Goal: Task Accomplishment & Management: Use online tool/utility

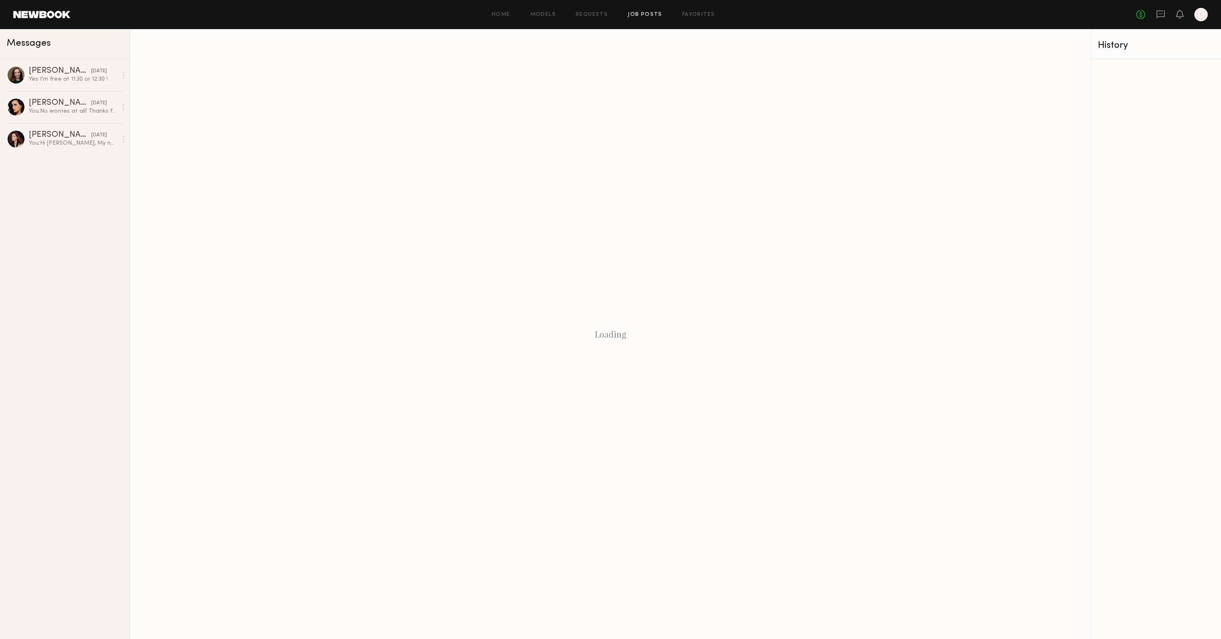
click at [636, 17] on link "Job Posts" at bounding box center [645, 14] width 35 height 5
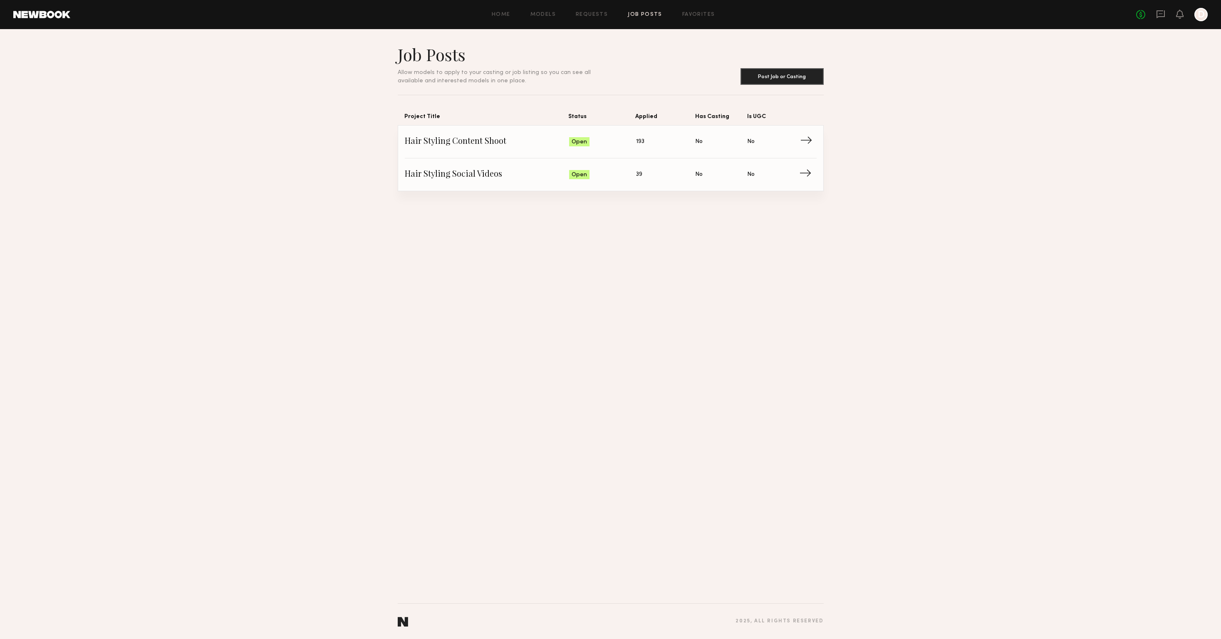
click at [808, 141] on span "→" at bounding box center [808, 142] width 17 height 12
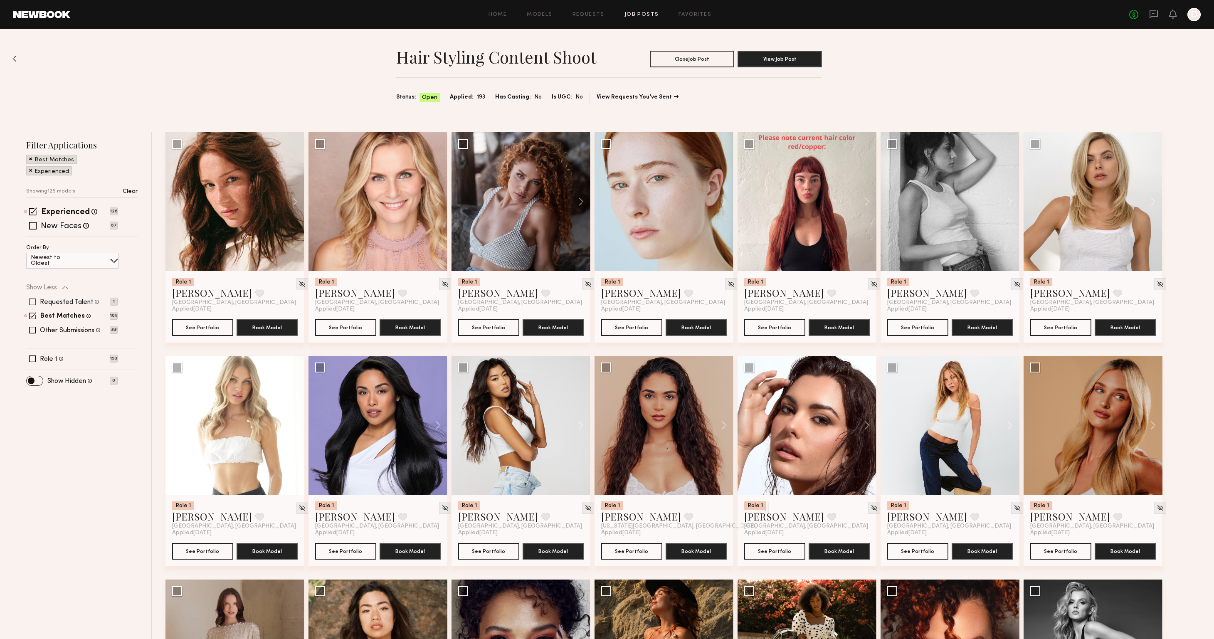
click at [31, 302] on span at bounding box center [32, 302] width 7 height 7
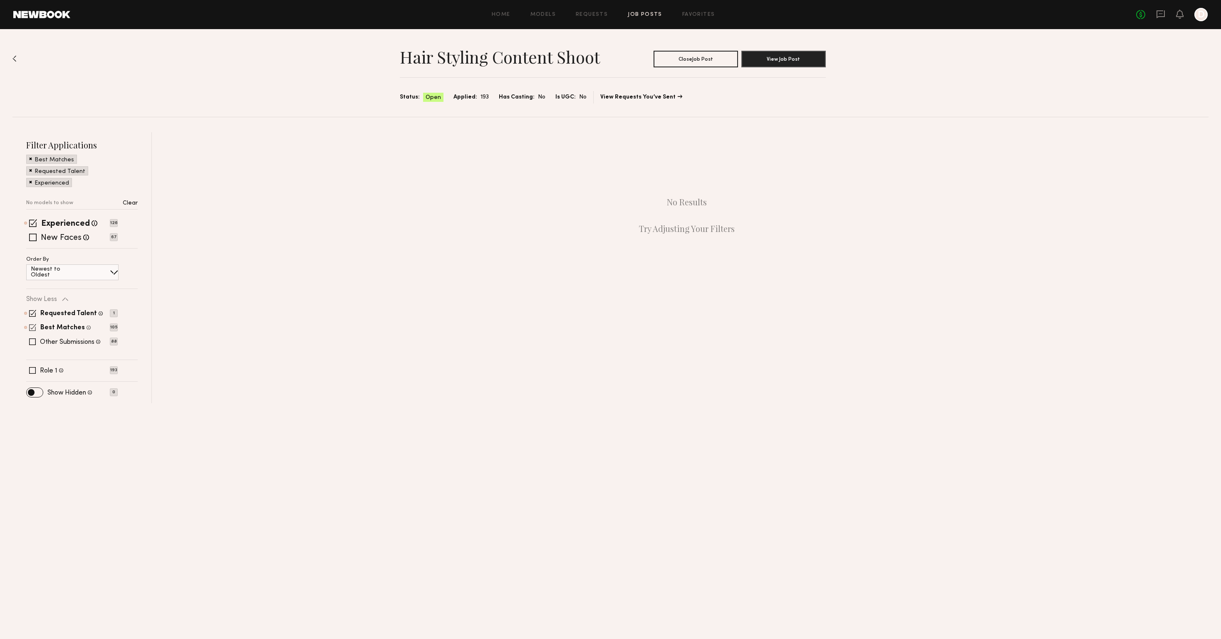
click at [31, 329] on span at bounding box center [32, 327] width 7 height 7
click at [34, 222] on span at bounding box center [32, 225] width 7 height 7
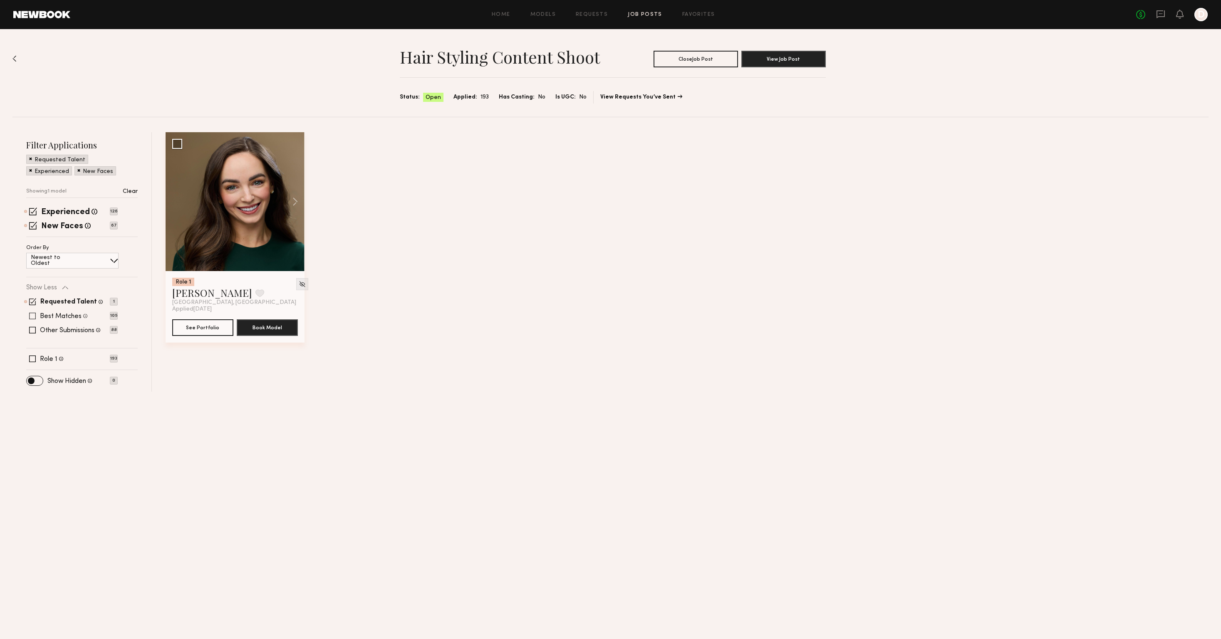
click at [32, 317] on span at bounding box center [32, 316] width 7 height 7
click at [30, 339] on span at bounding box center [32, 342] width 7 height 7
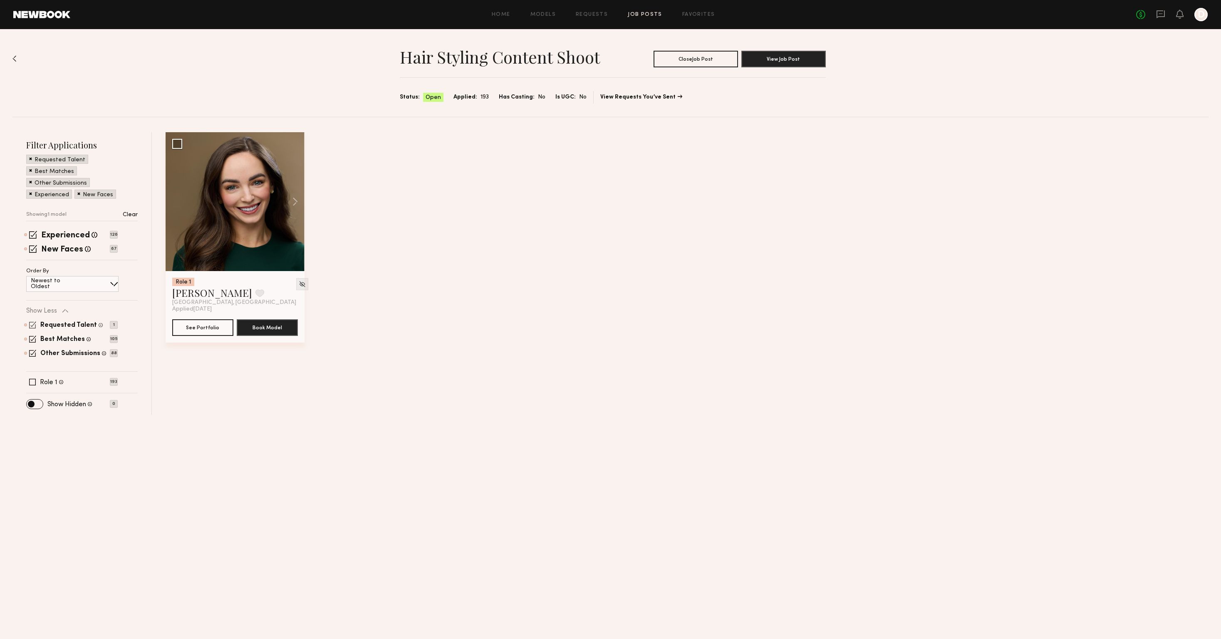
click at [32, 322] on span at bounding box center [32, 324] width 7 height 7
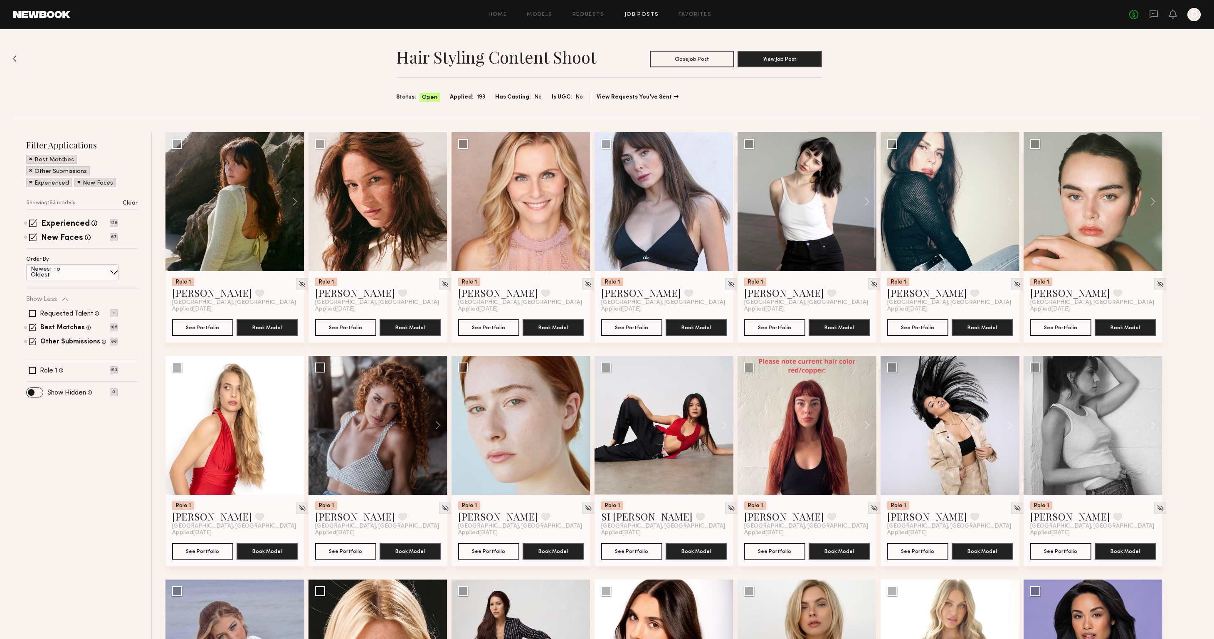
click at [74, 269] on p "Newest to Oldest" at bounding box center [55, 273] width 49 height 12
click at [133, 282] on div "Order By Newest to Oldest Newest to Oldest Oldest to Newest" at bounding box center [81, 284] width 111 height 54
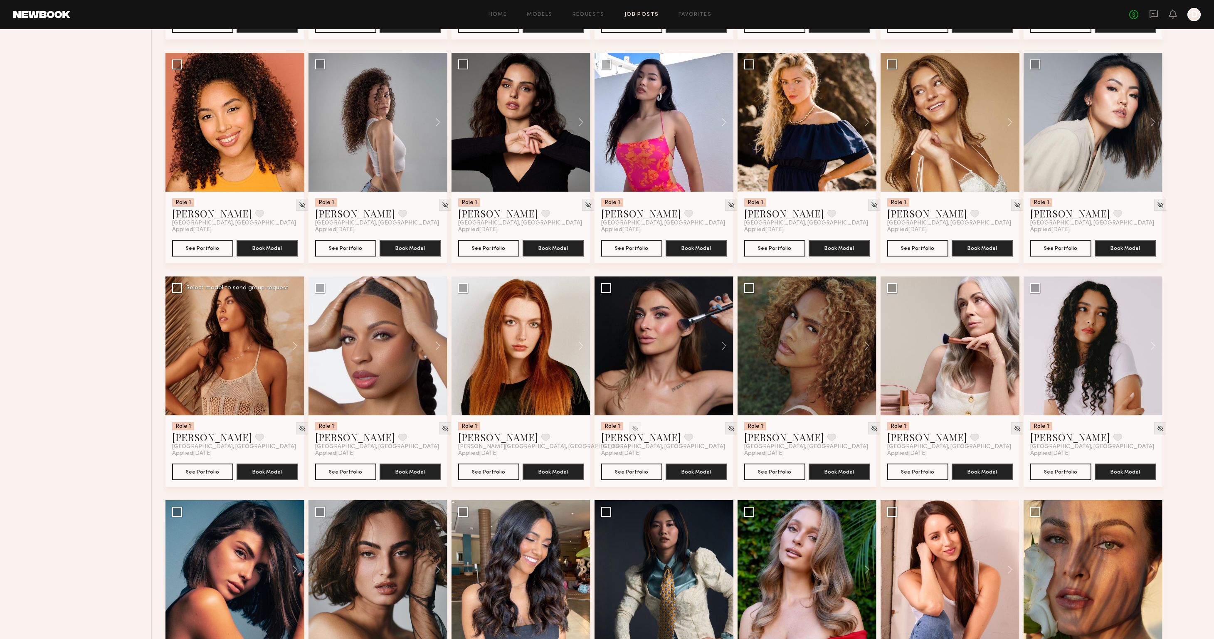
scroll to position [2093, 0]
click at [581, 346] on button at bounding box center [577, 345] width 27 height 139
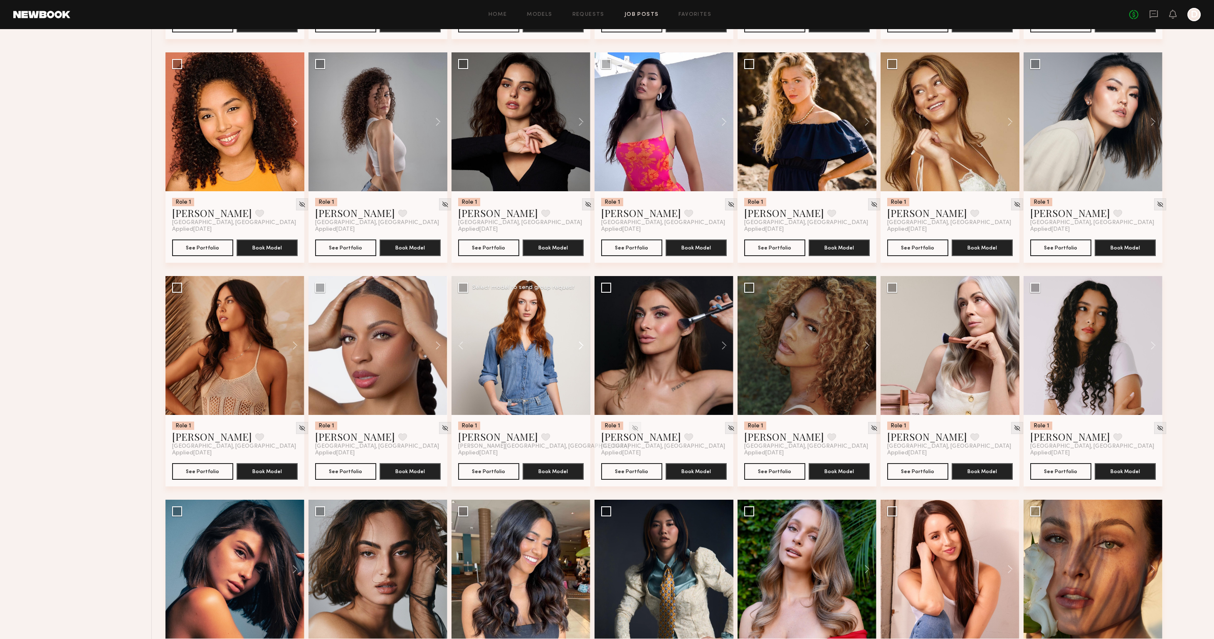
click at [581, 346] on button at bounding box center [577, 345] width 27 height 139
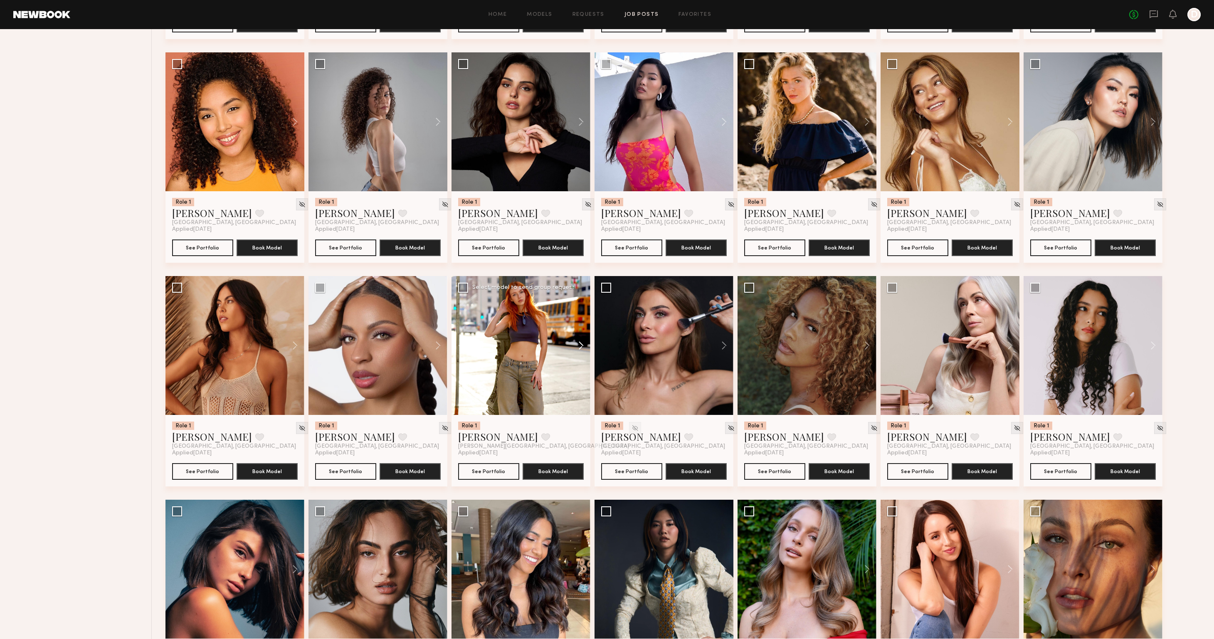
click at [581, 346] on button at bounding box center [577, 345] width 27 height 139
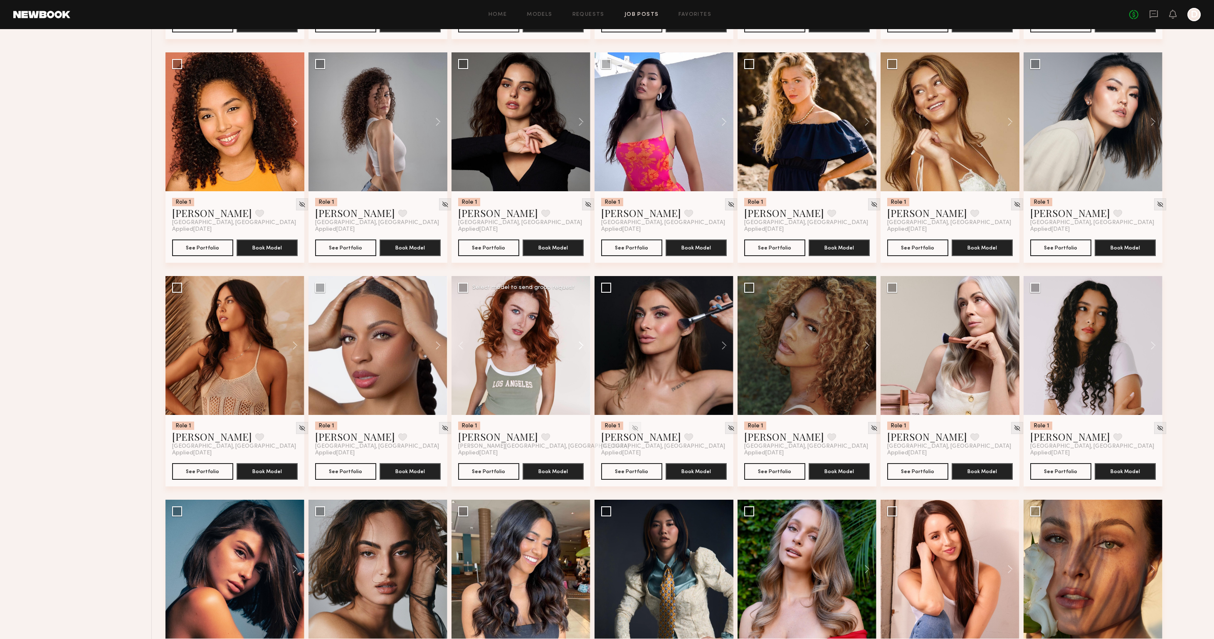
click at [581, 346] on button at bounding box center [577, 345] width 27 height 139
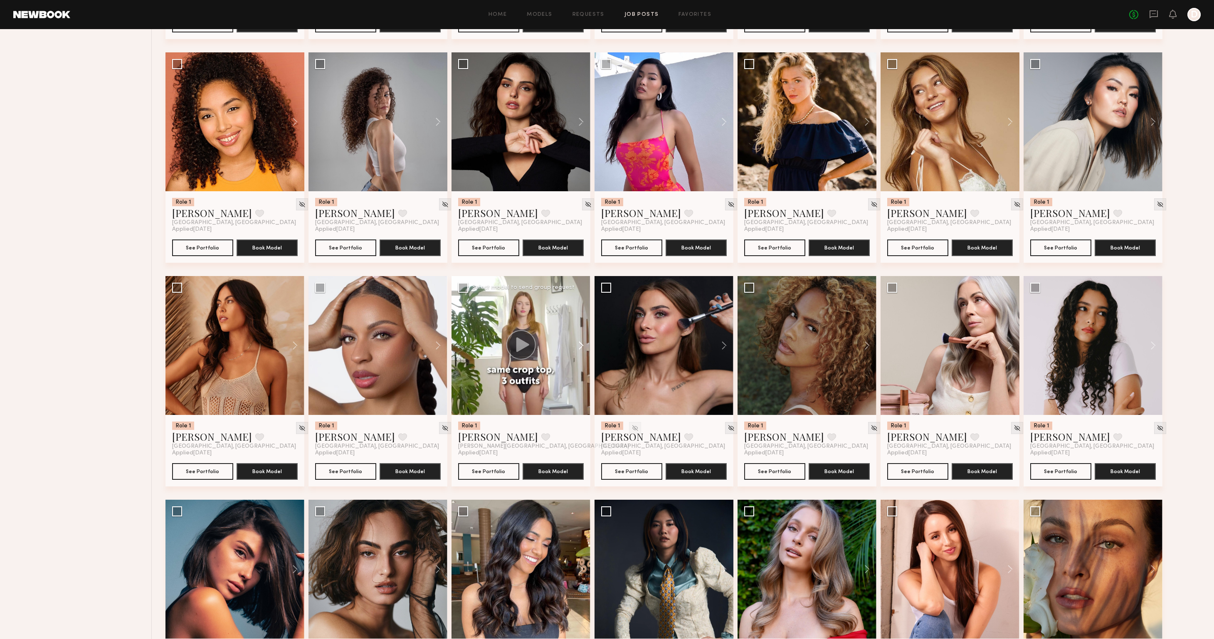
click at [581, 346] on button at bounding box center [577, 345] width 27 height 139
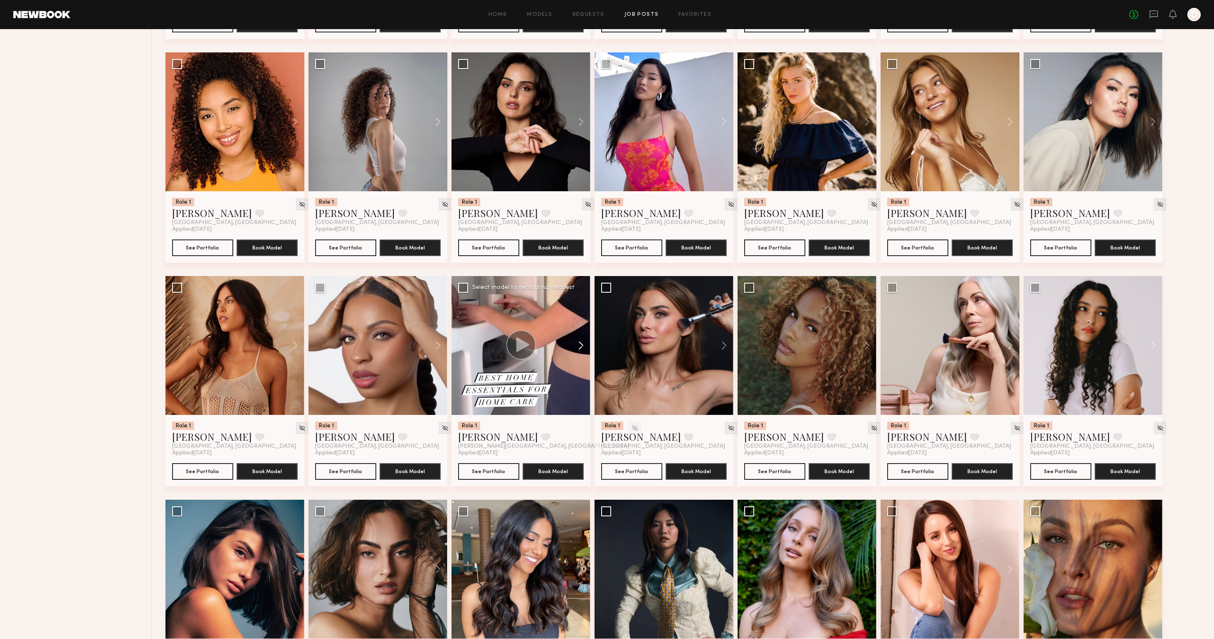
click at [581, 346] on button at bounding box center [577, 345] width 27 height 139
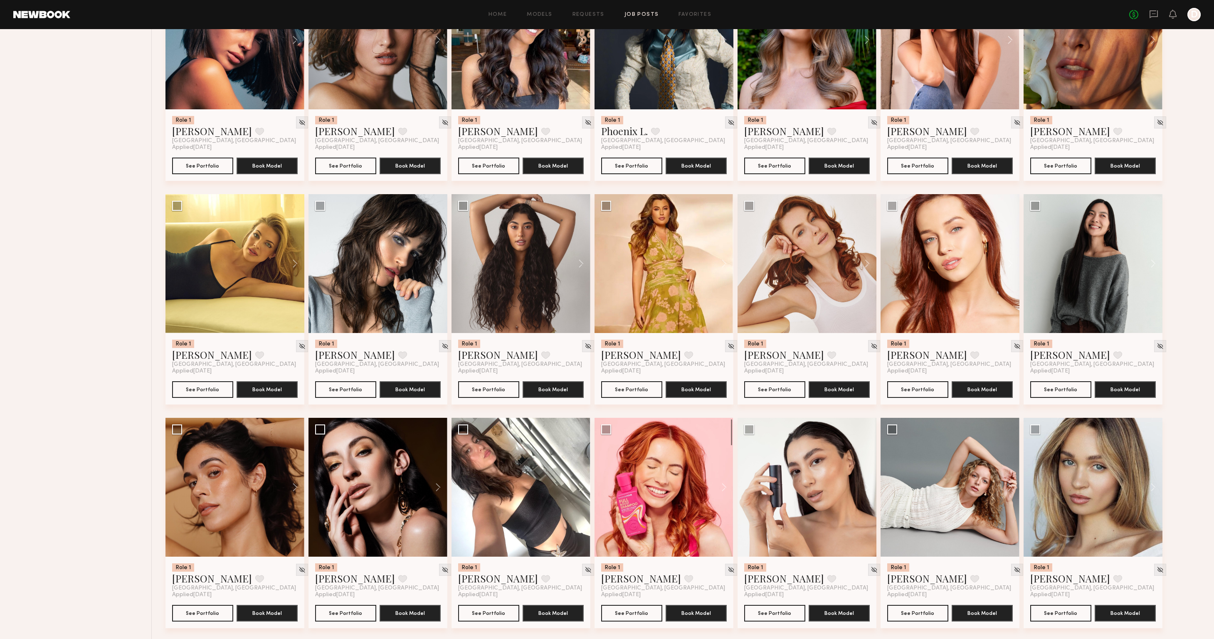
scroll to position [2693, 0]
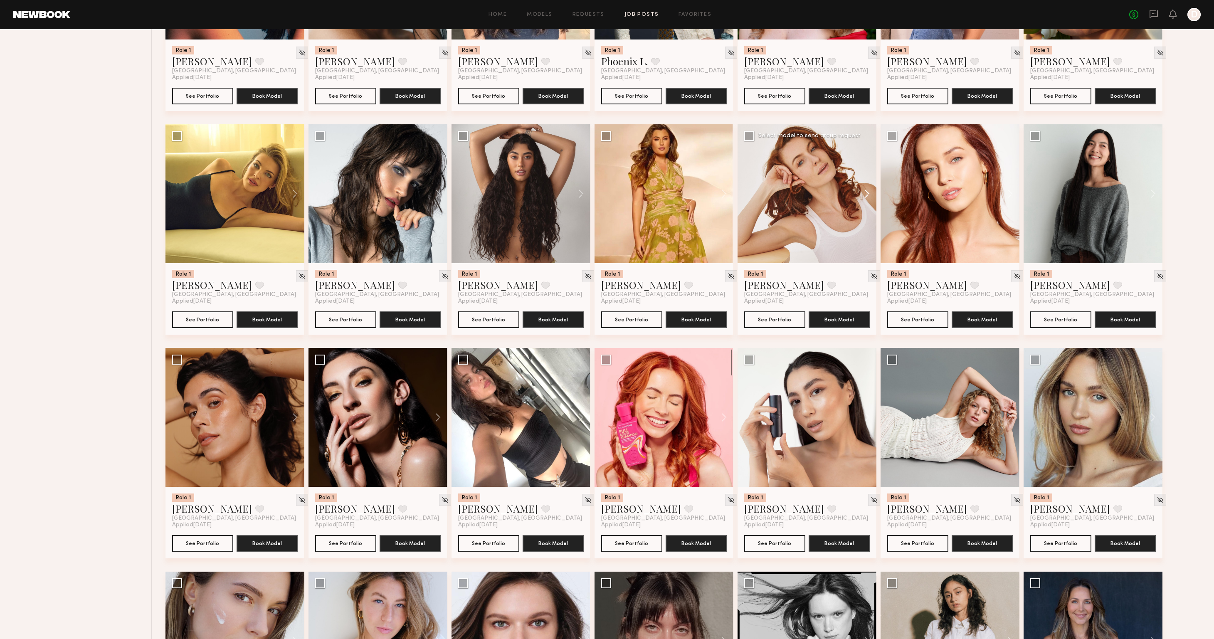
click at [868, 194] on button at bounding box center [863, 193] width 27 height 139
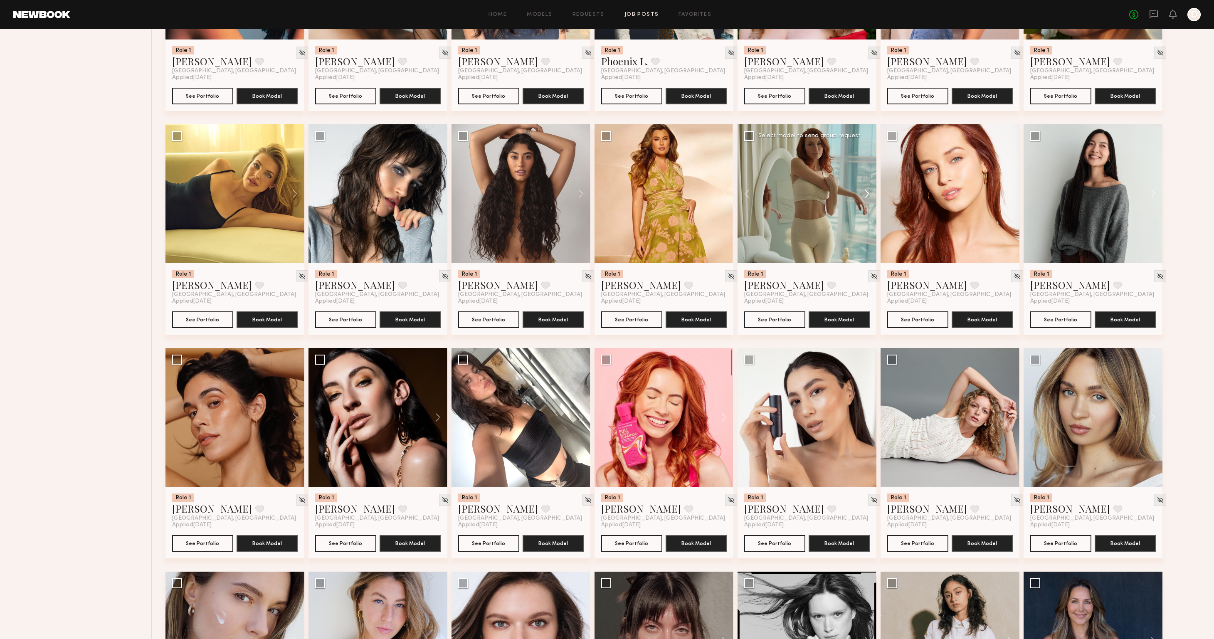
click at [868, 194] on button at bounding box center [863, 193] width 27 height 139
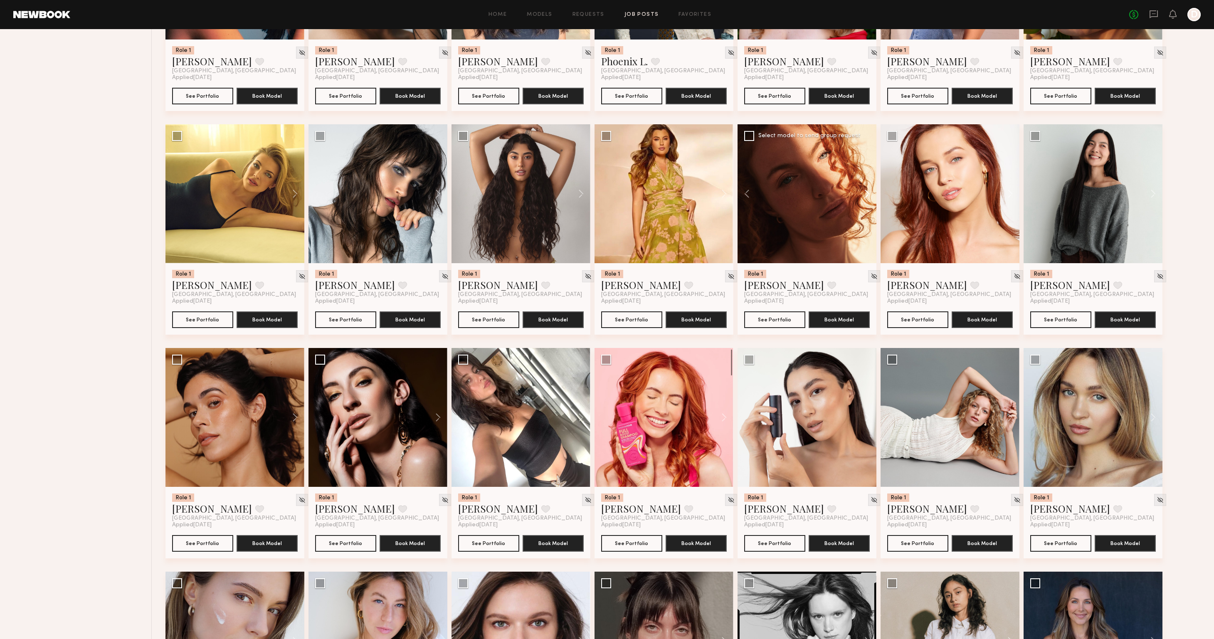
click at [868, 194] on button at bounding box center [863, 193] width 27 height 139
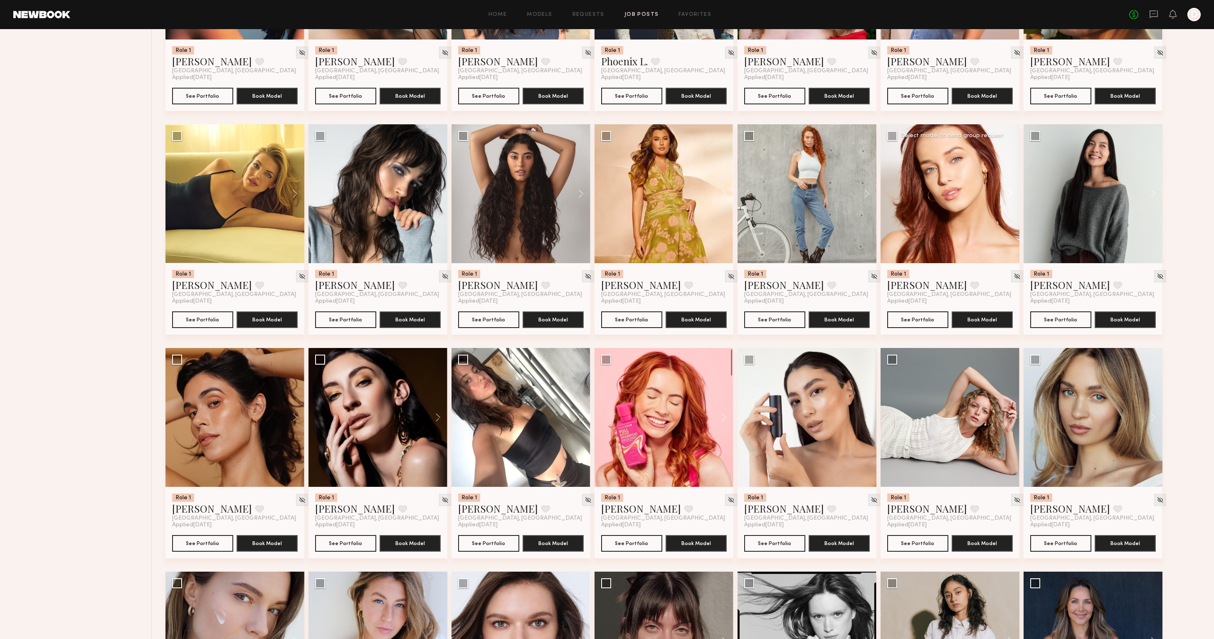
click at [1008, 195] on button at bounding box center [1006, 193] width 27 height 139
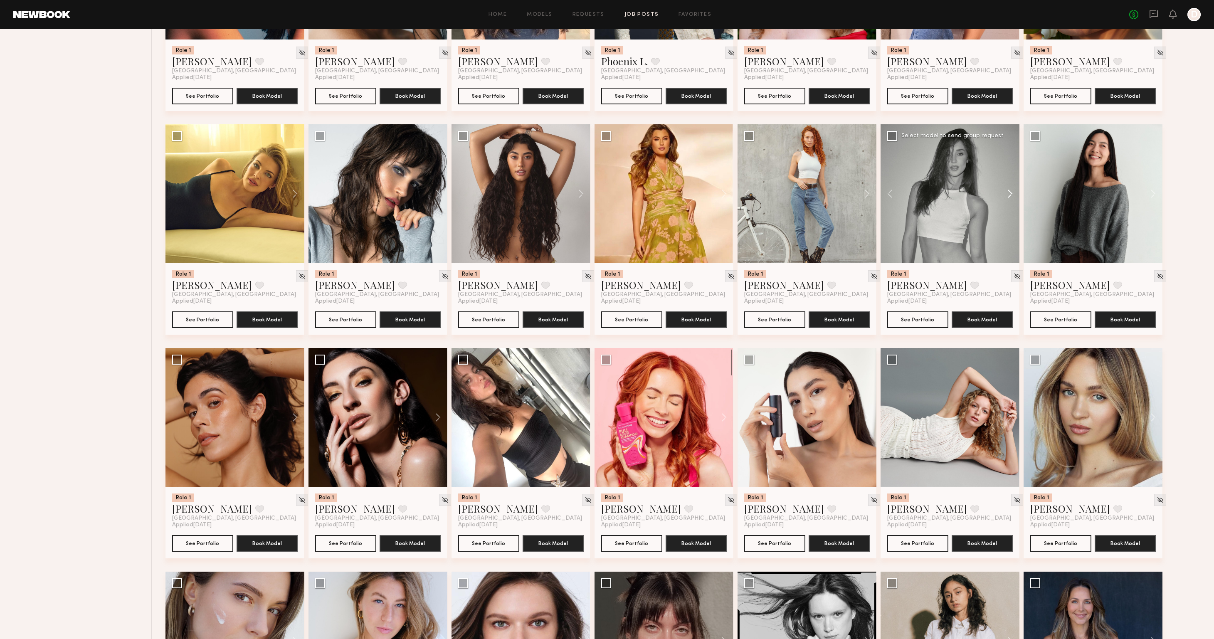
click at [1008, 195] on button at bounding box center [1006, 193] width 27 height 139
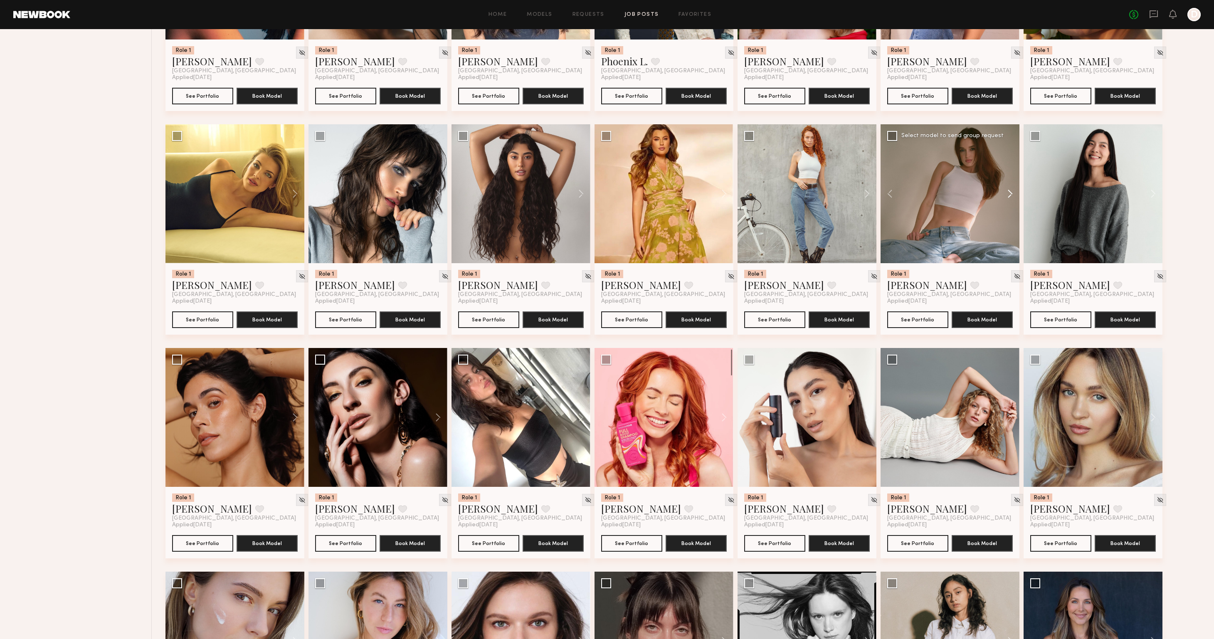
click at [1008, 195] on button at bounding box center [1006, 193] width 27 height 139
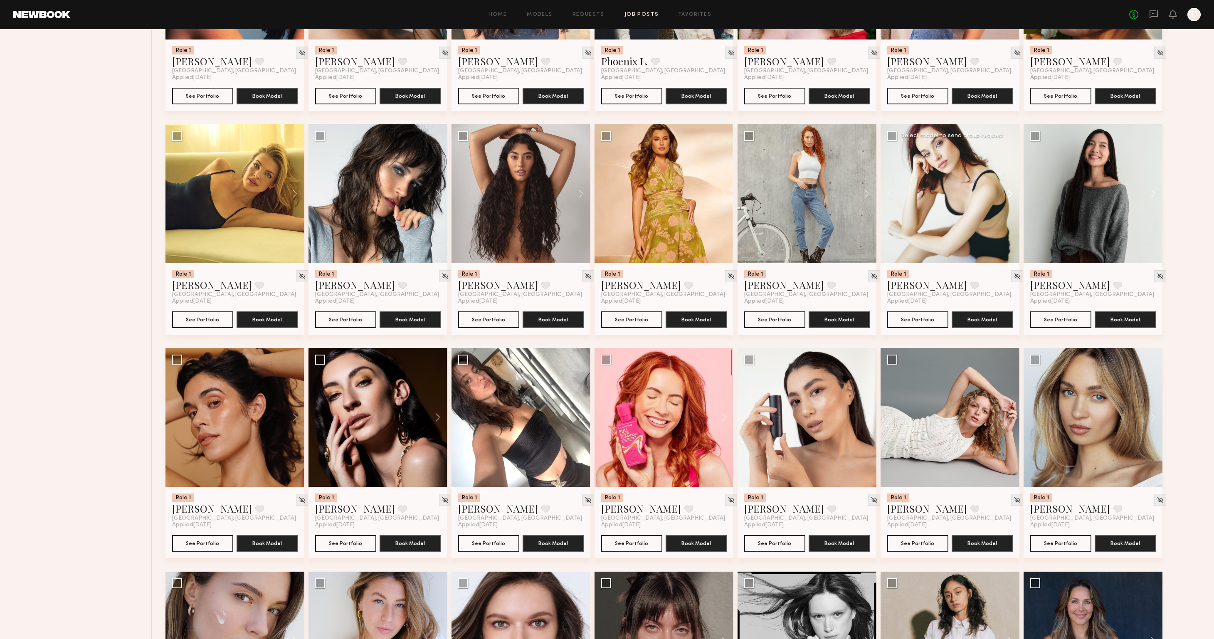
click at [1008, 195] on button at bounding box center [1006, 193] width 27 height 139
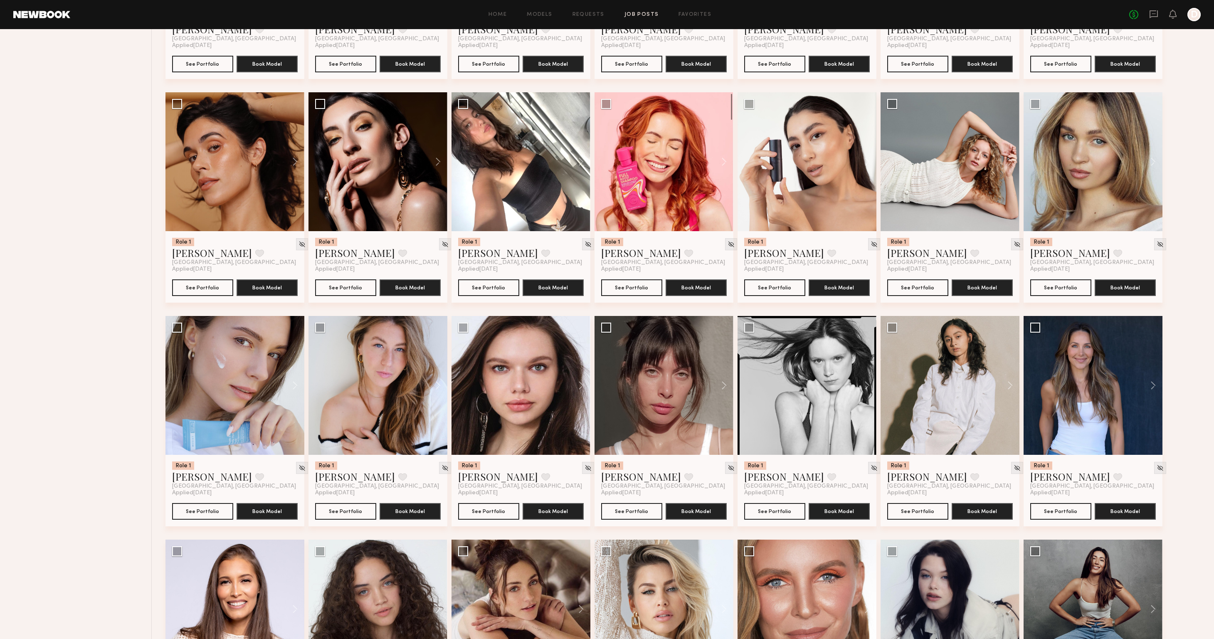
scroll to position [2951, 0]
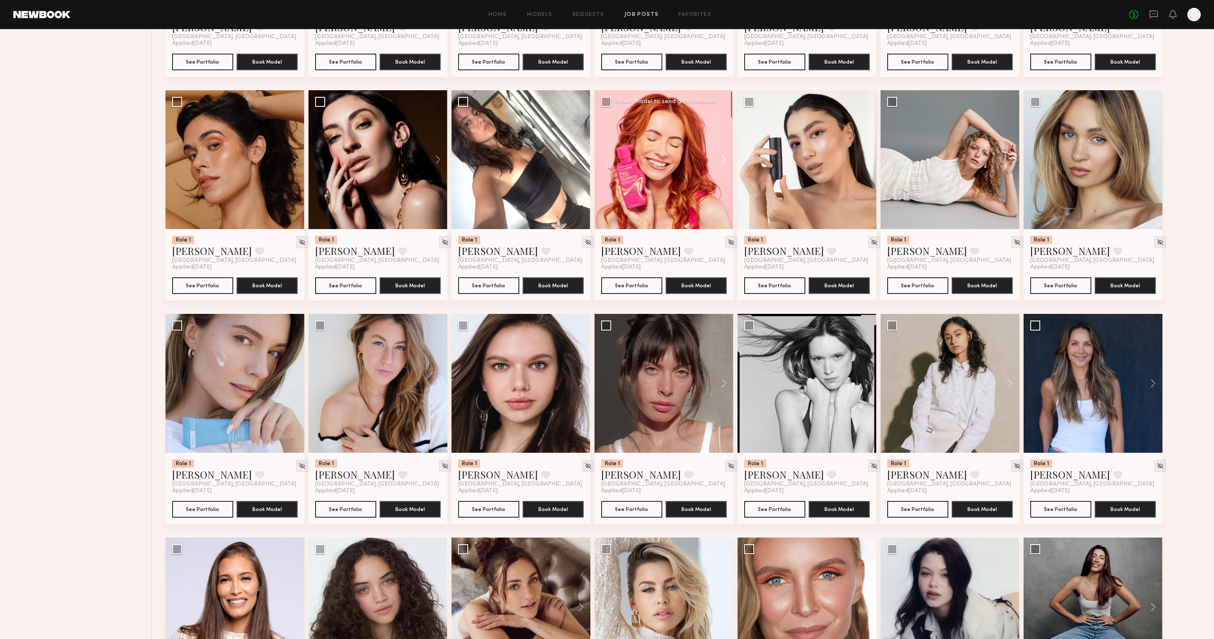
click at [722, 163] on button at bounding box center [720, 159] width 27 height 139
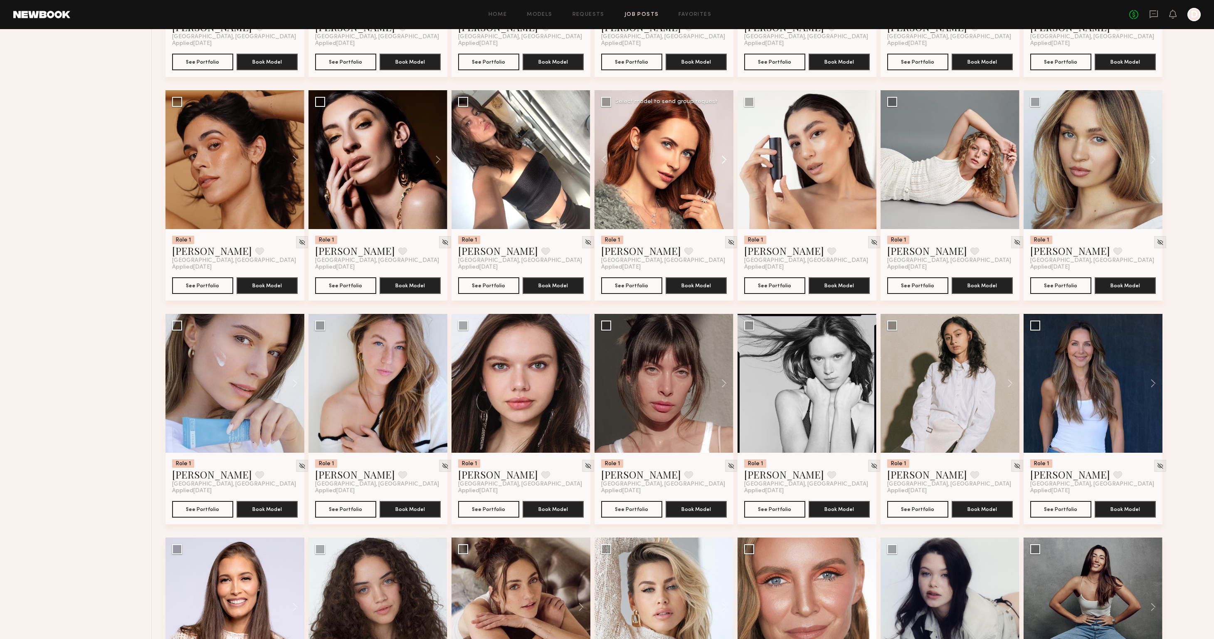
click at [722, 163] on button at bounding box center [720, 159] width 27 height 139
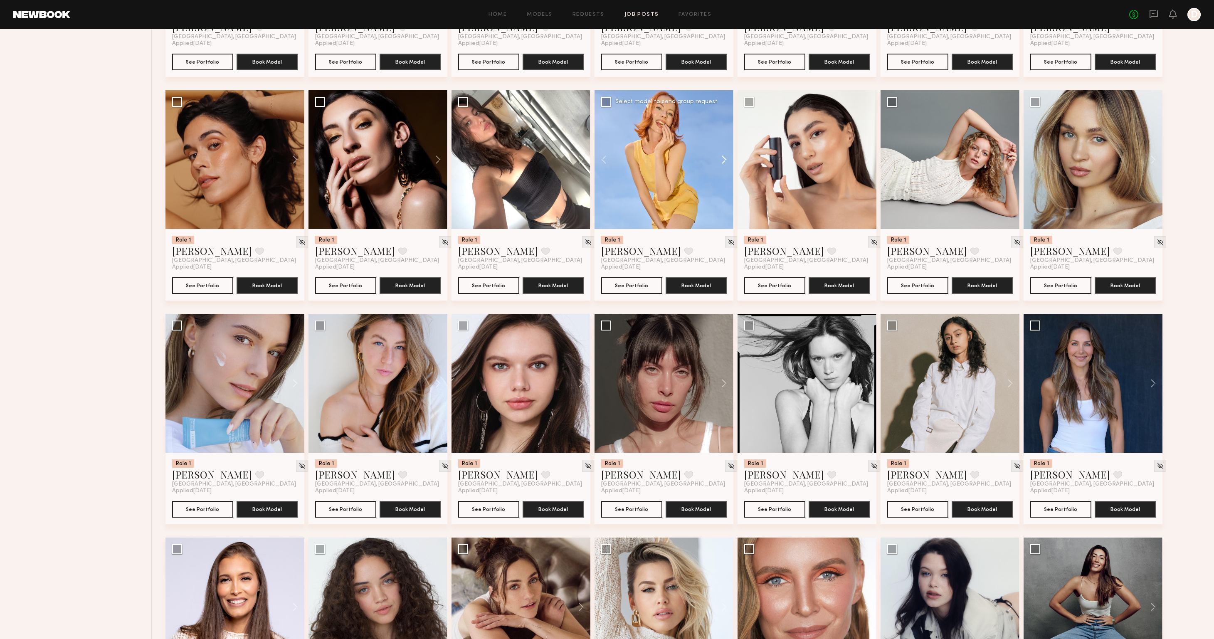
click at [722, 163] on button at bounding box center [720, 159] width 27 height 139
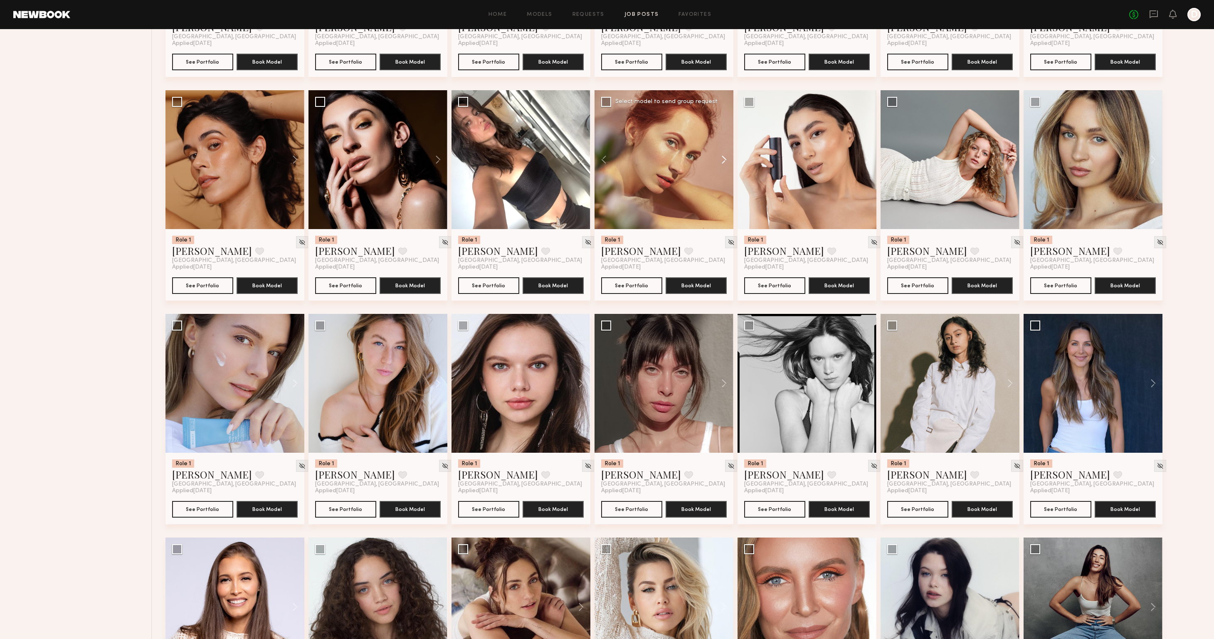
click at [722, 163] on button at bounding box center [720, 159] width 27 height 139
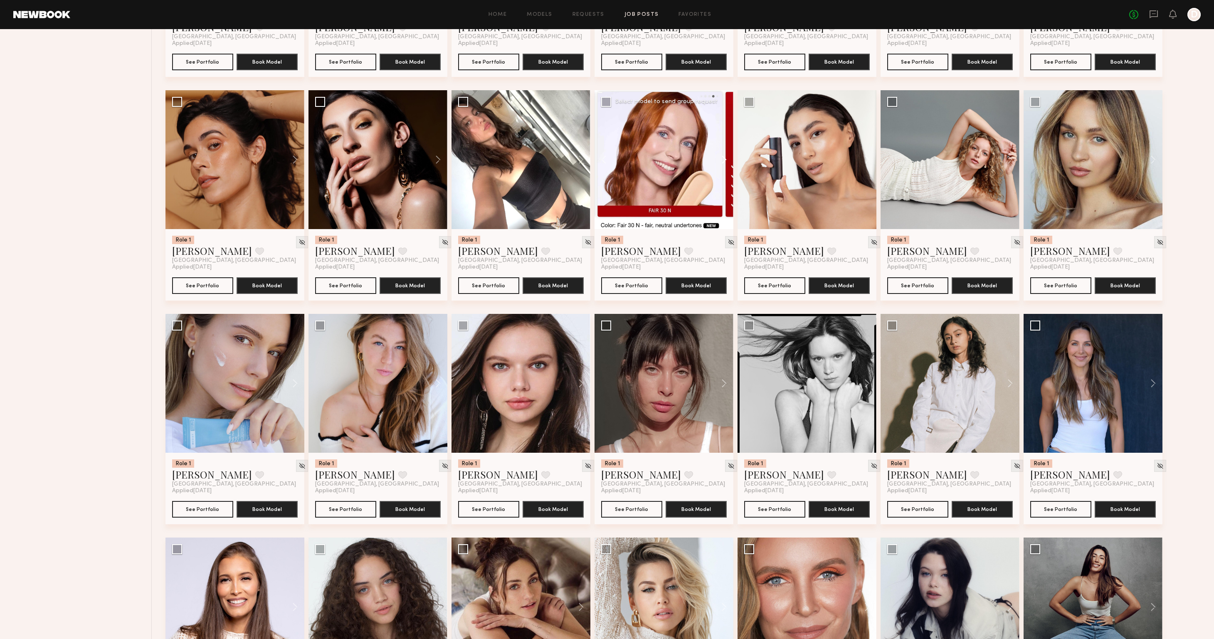
click at [722, 163] on button at bounding box center [720, 159] width 27 height 139
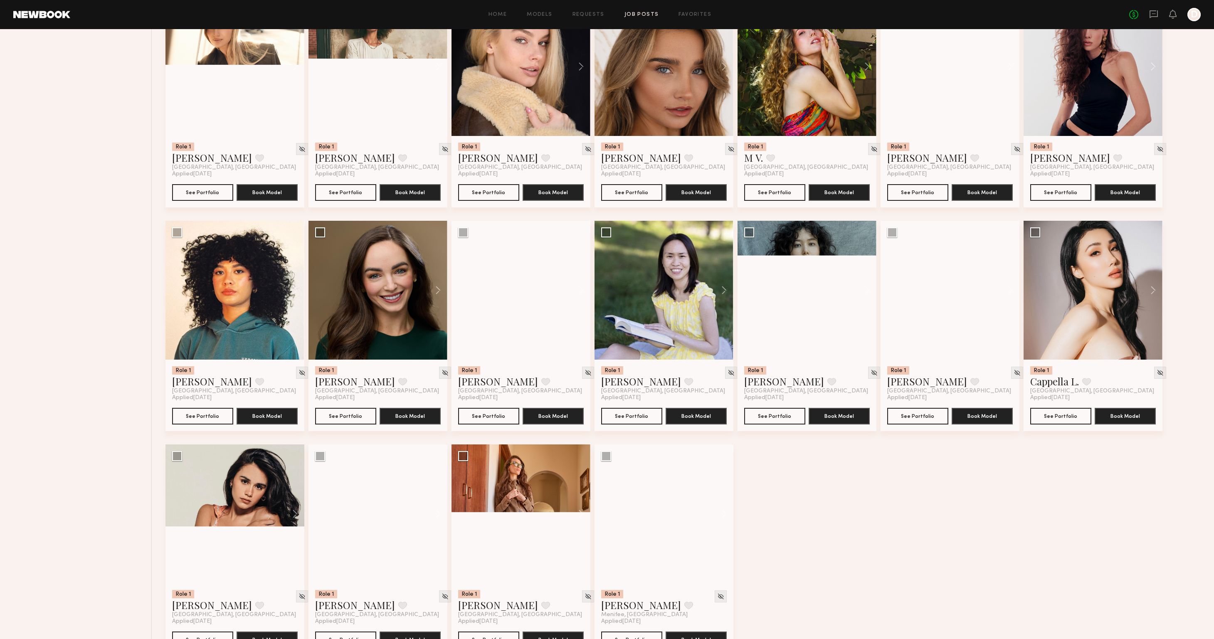
scroll to position [5763, 0]
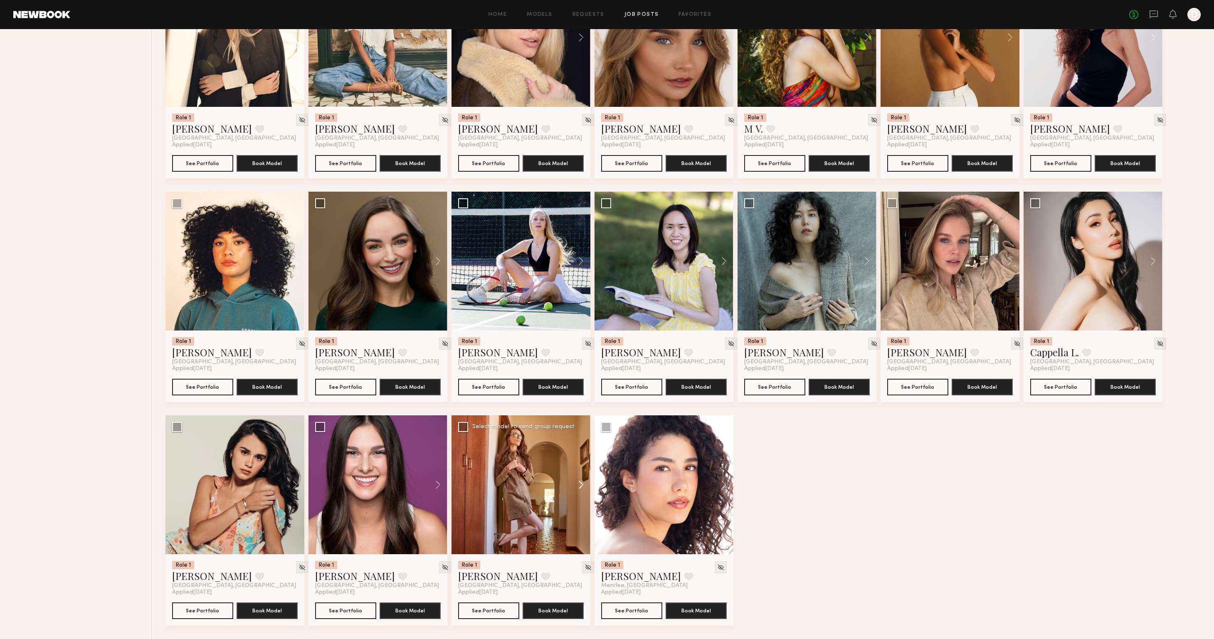
click at [581, 483] on button at bounding box center [577, 484] width 27 height 139
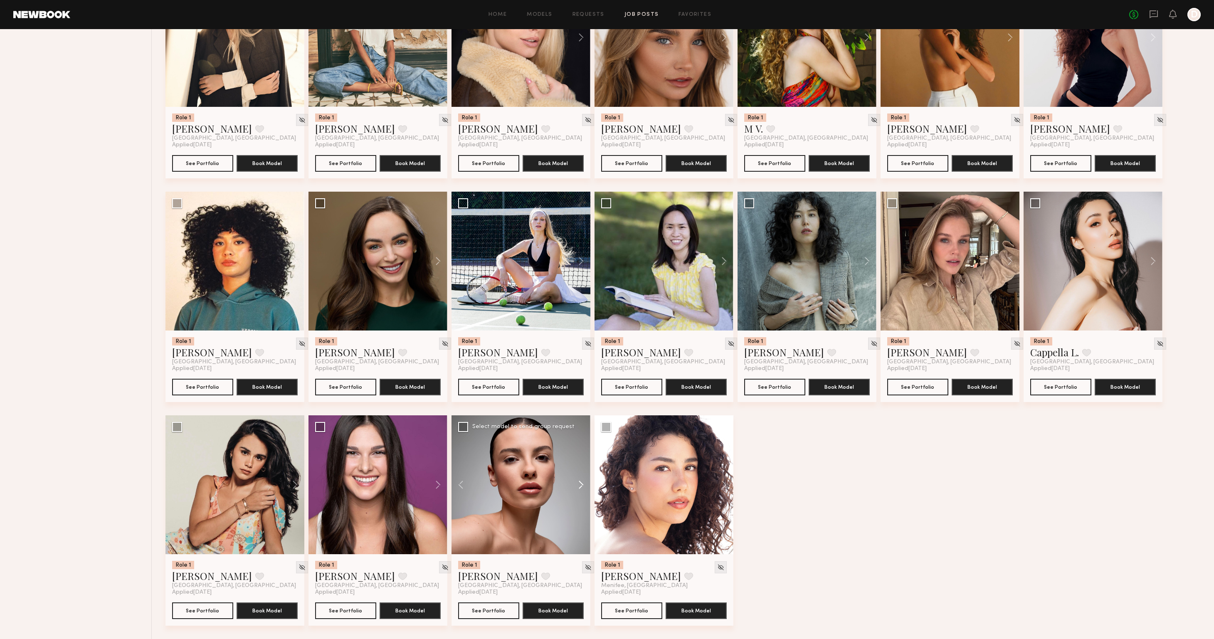
click at [581, 483] on button at bounding box center [577, 484] width 27 height 139
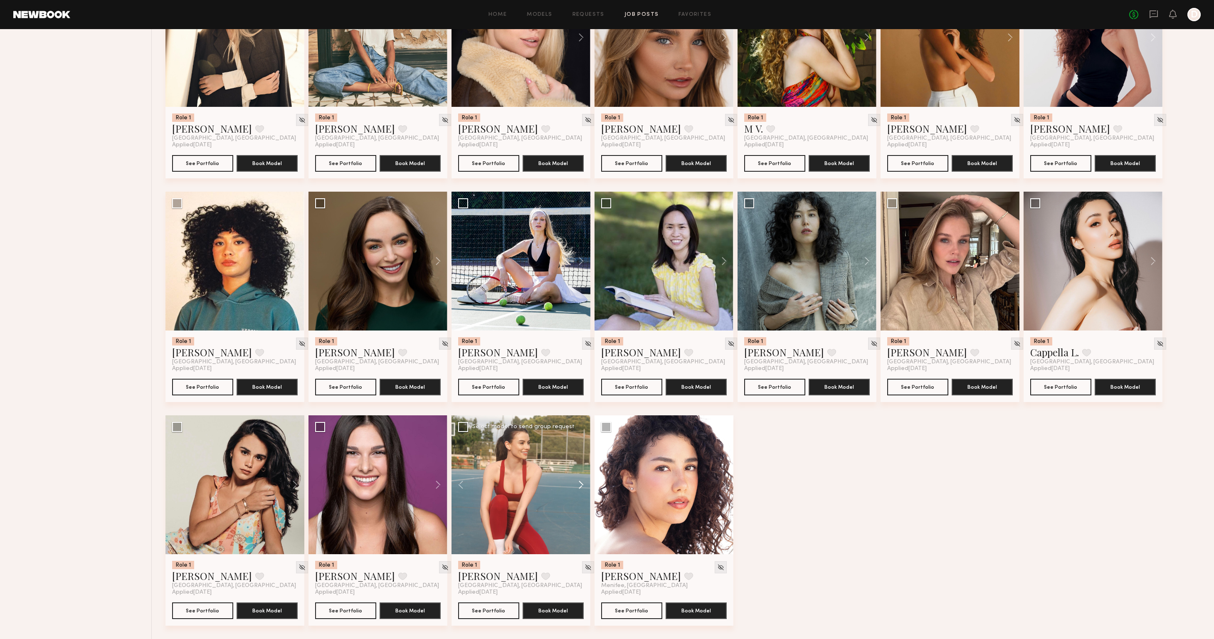
click at [581, 483] on button at bounding box center [577, 484] width 27 height 139
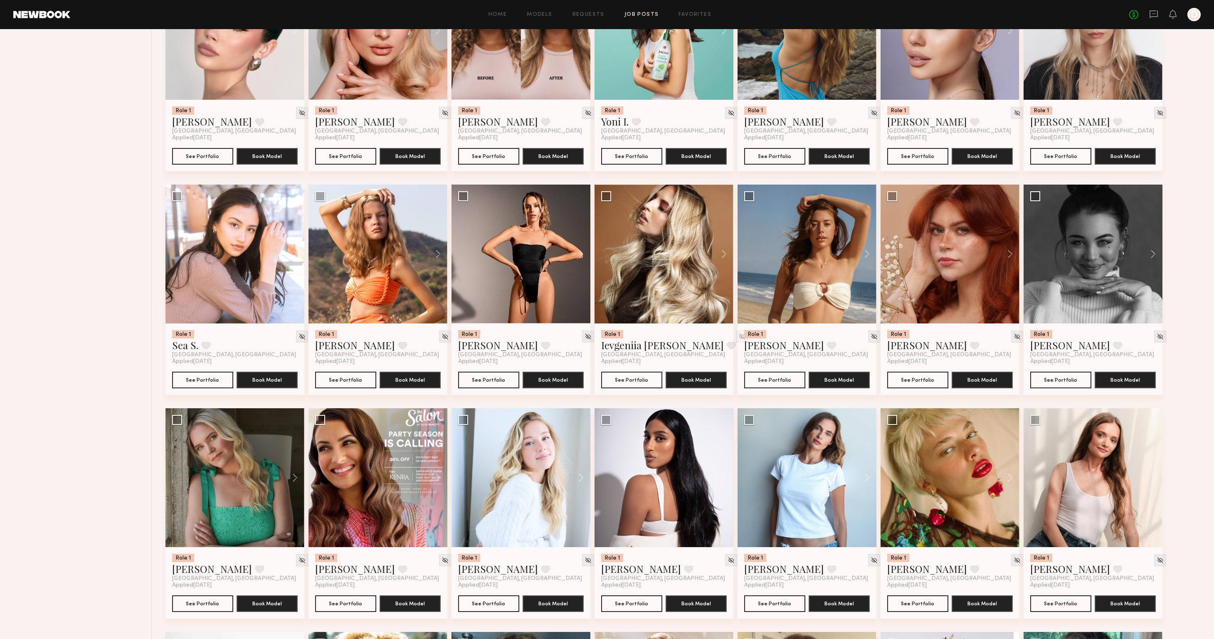
scroll to position [3970, 0]
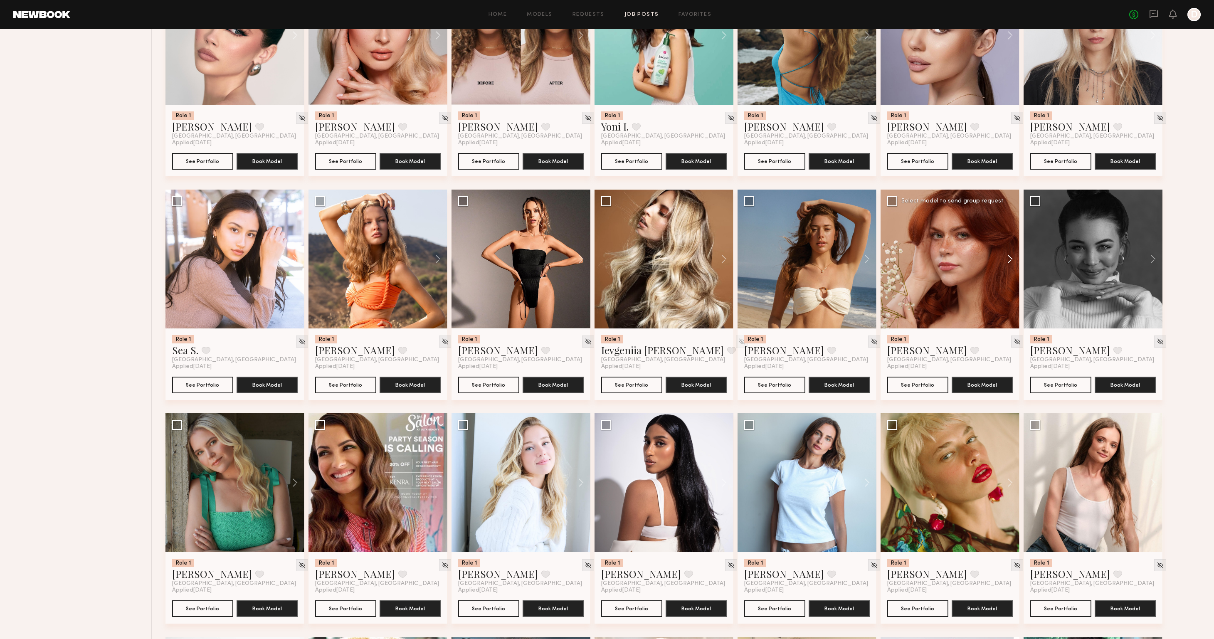
click at [1011, 259] on button at bounding box center [1006, 259] width 27 height 139
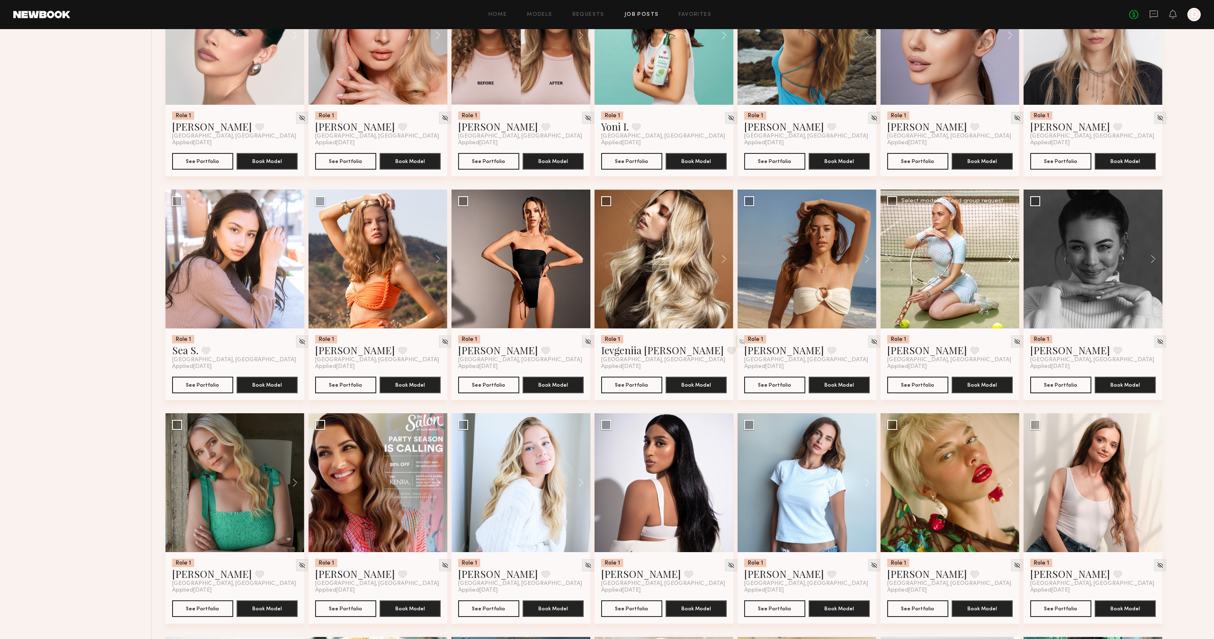
click at [1011, 259] on button at bounding box center [1006, 259] width 27 height 139
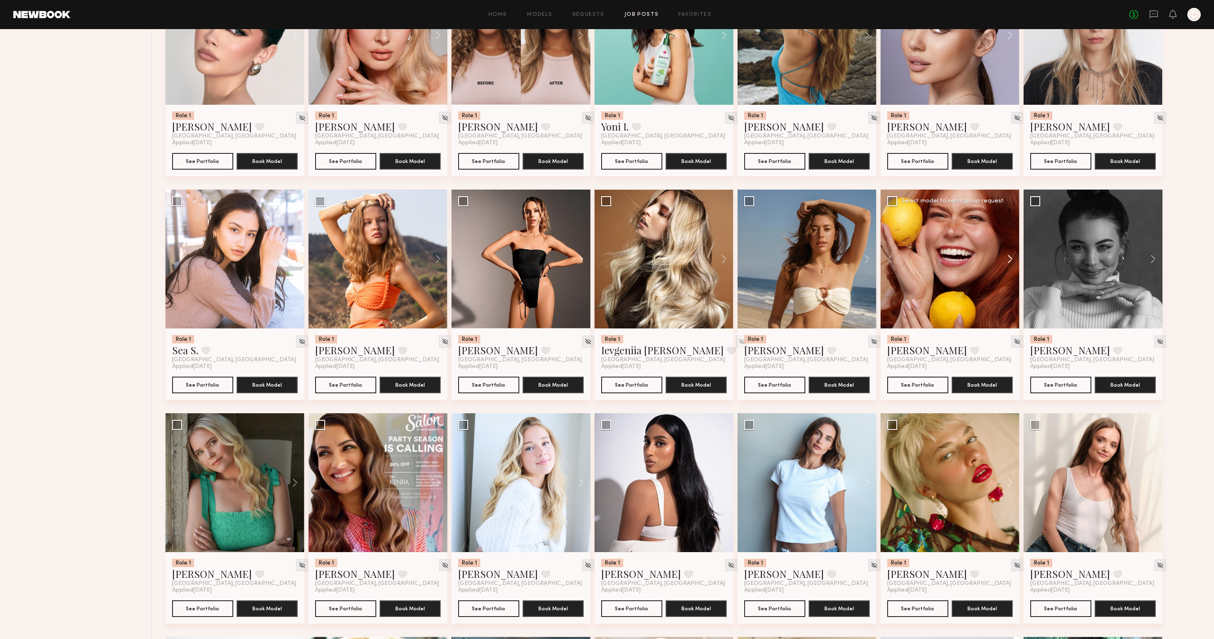
click at [1011, 259] on button at bounding box center [1006, 259] width 27 height 139
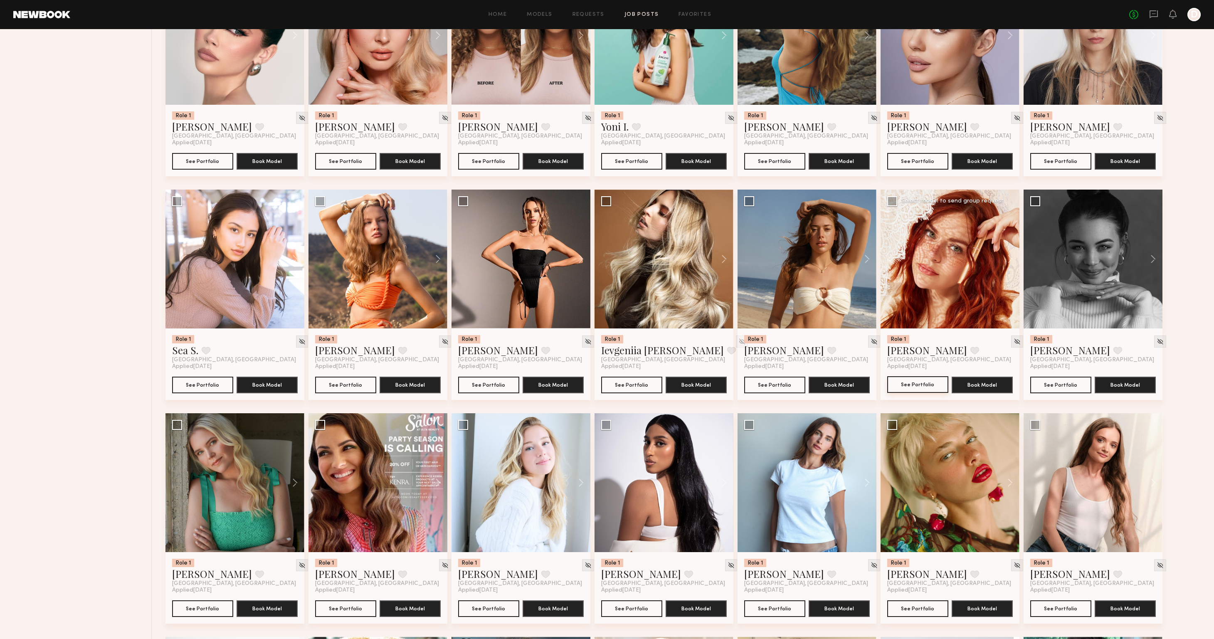
click at [919, 385] on button "See Portfolio" at bounding box center [917, 384] width 61 height 17
click at [494, 393] on button "See Portfolio" at bounding box center [488, 384] width 61 height 17
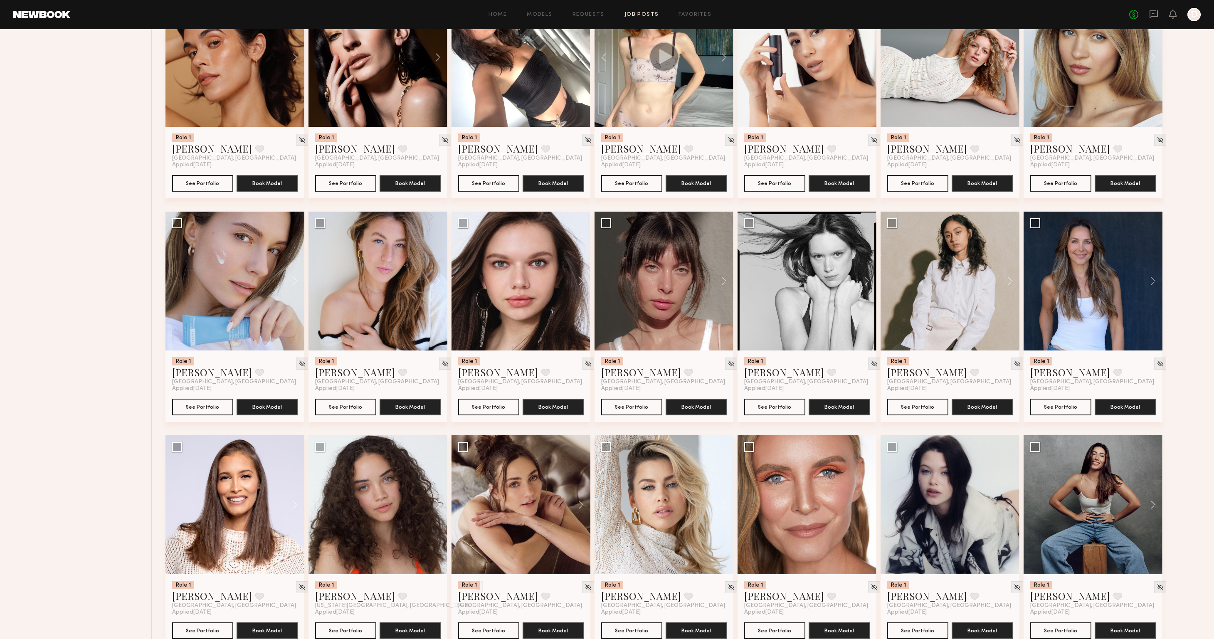
scroll to position [2867, 0]
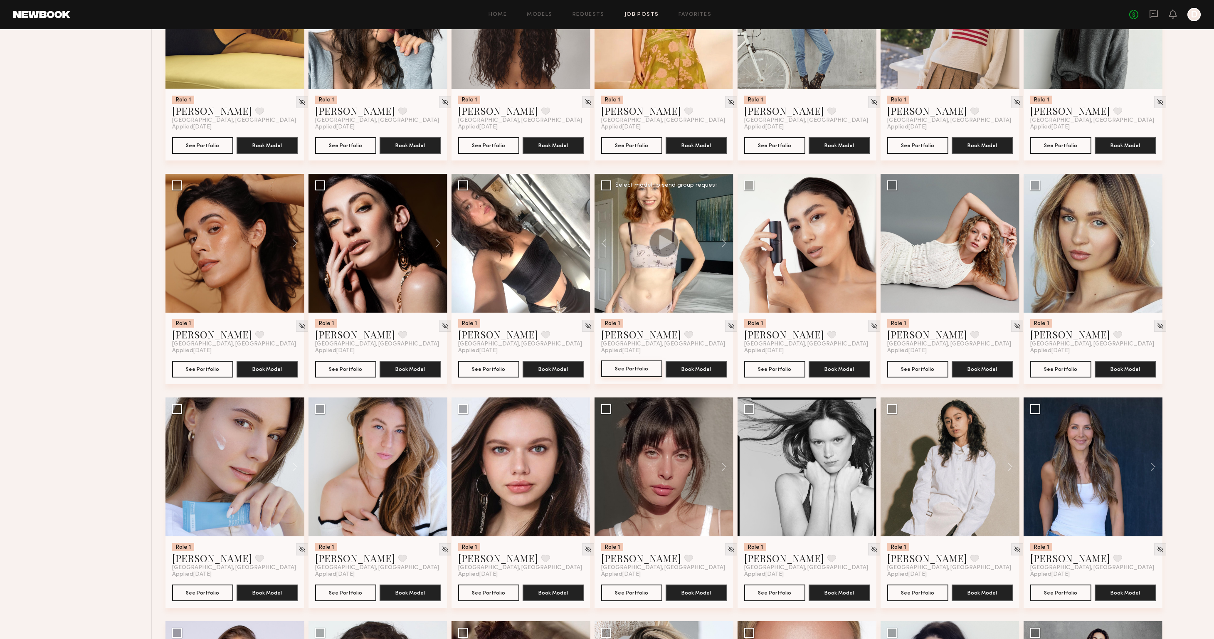
click at [628, 374] on button "See Portfolio" at bounding box center [631, 369] width 61 height 17
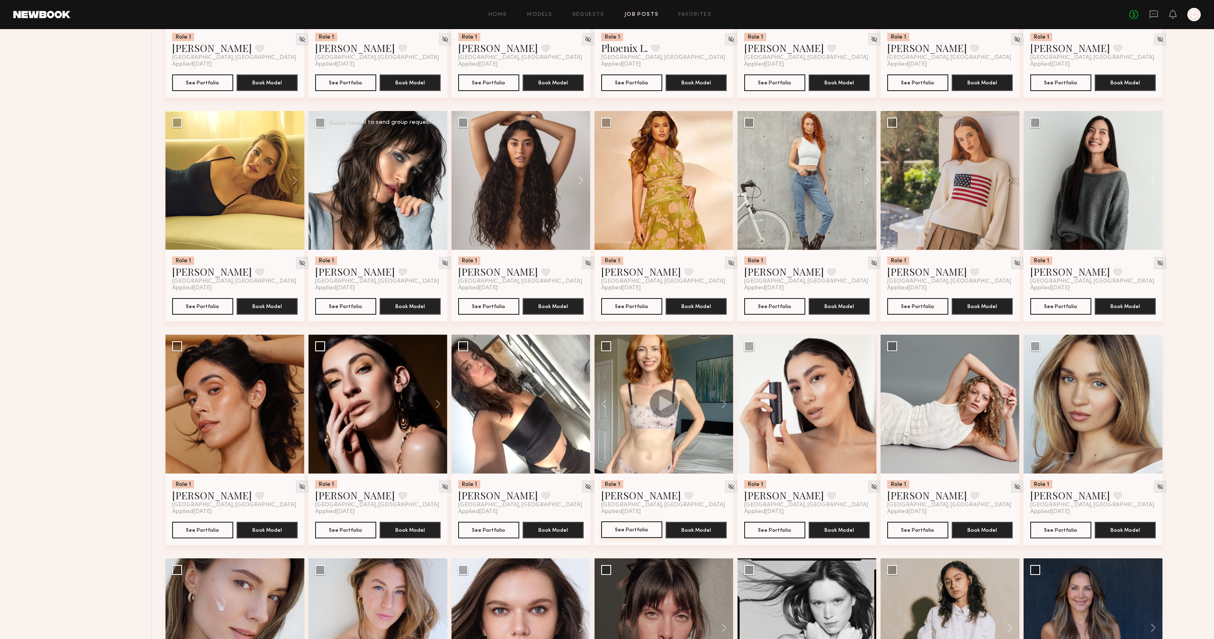
scroll to position [2649, 0]
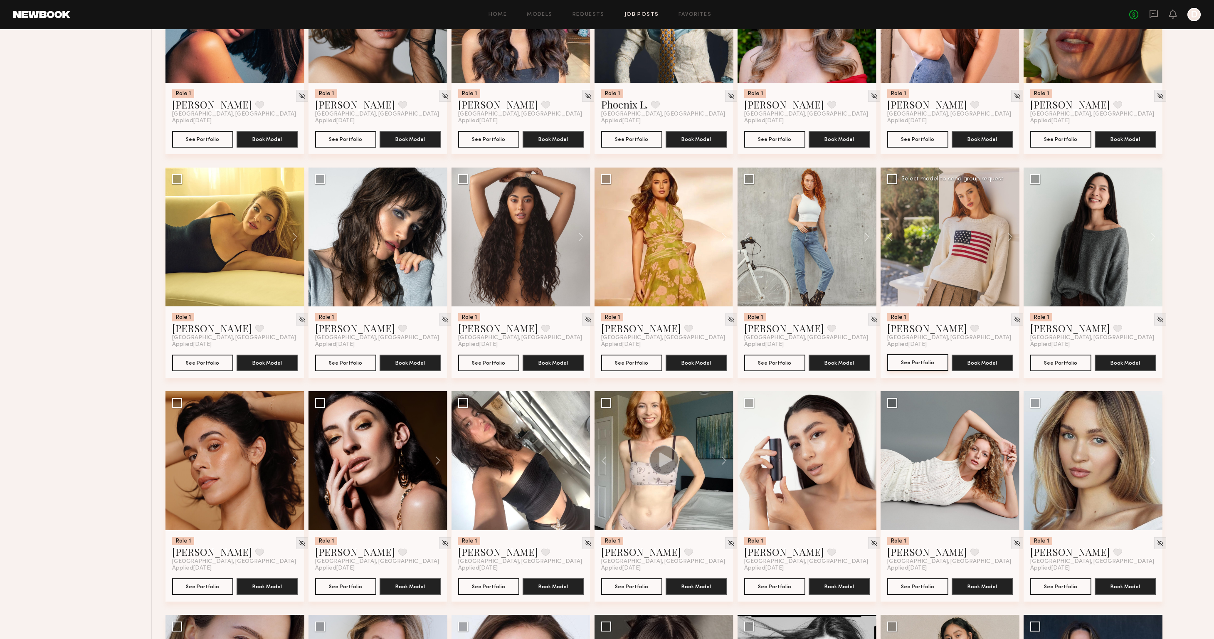
click at [924, 371] on button "See Portfolio" at bounding box center [917, 362] width 61 height 17
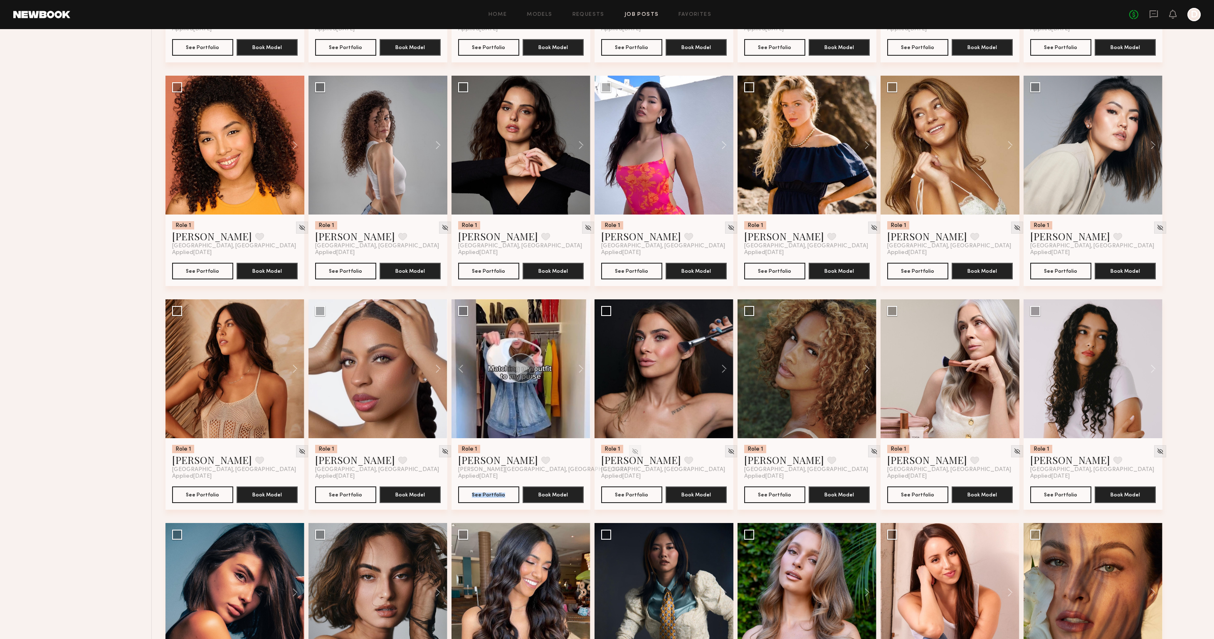
scroll to position [2064, 0]
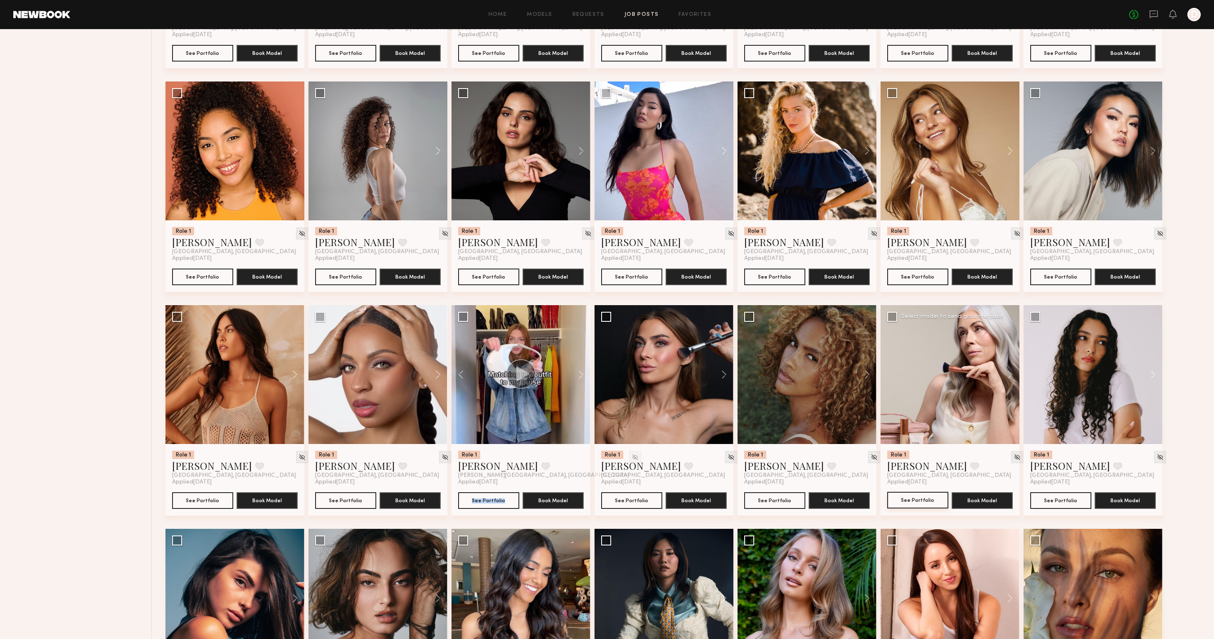
click at [917, 502] on button "See Portfolio" at bounding box center [917, 500] width 61 height 17
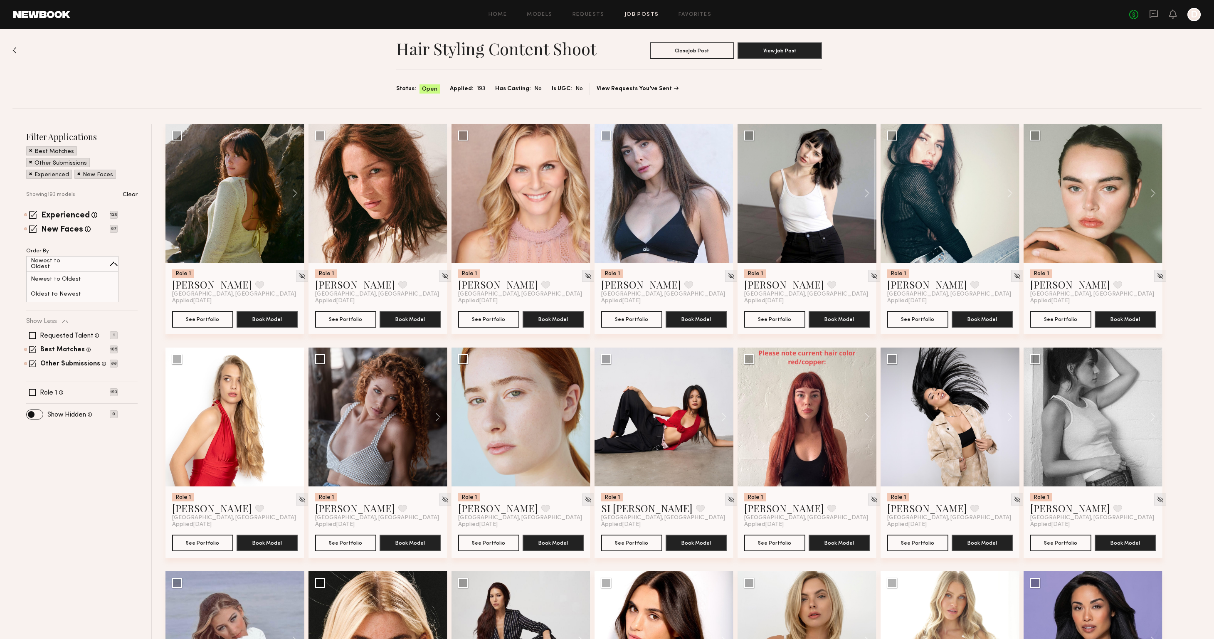
scroll to position [0, 0]
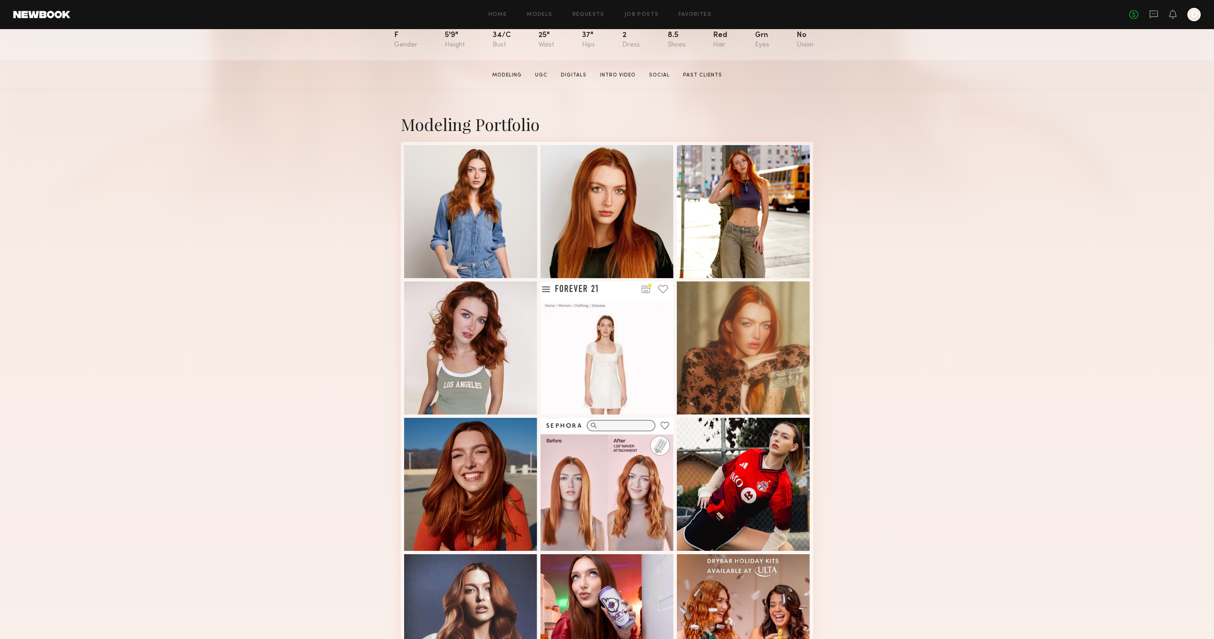
scroll to position [272, 0]
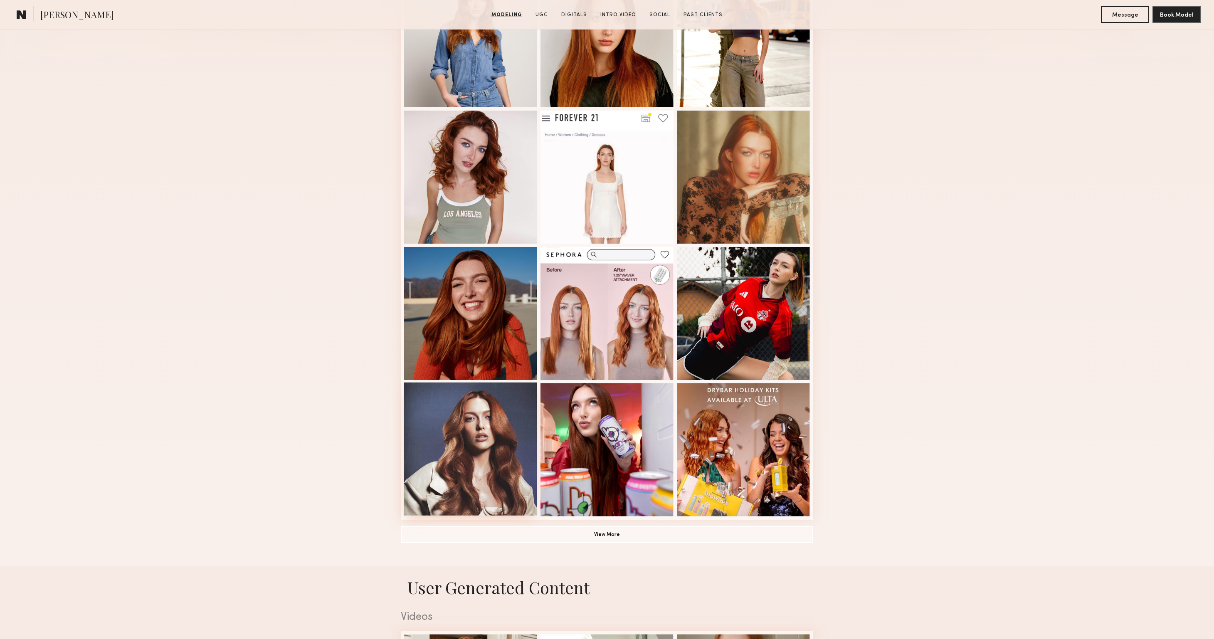
click at [446, 439] on div at bounding box center [470, 449] width 133 height 133
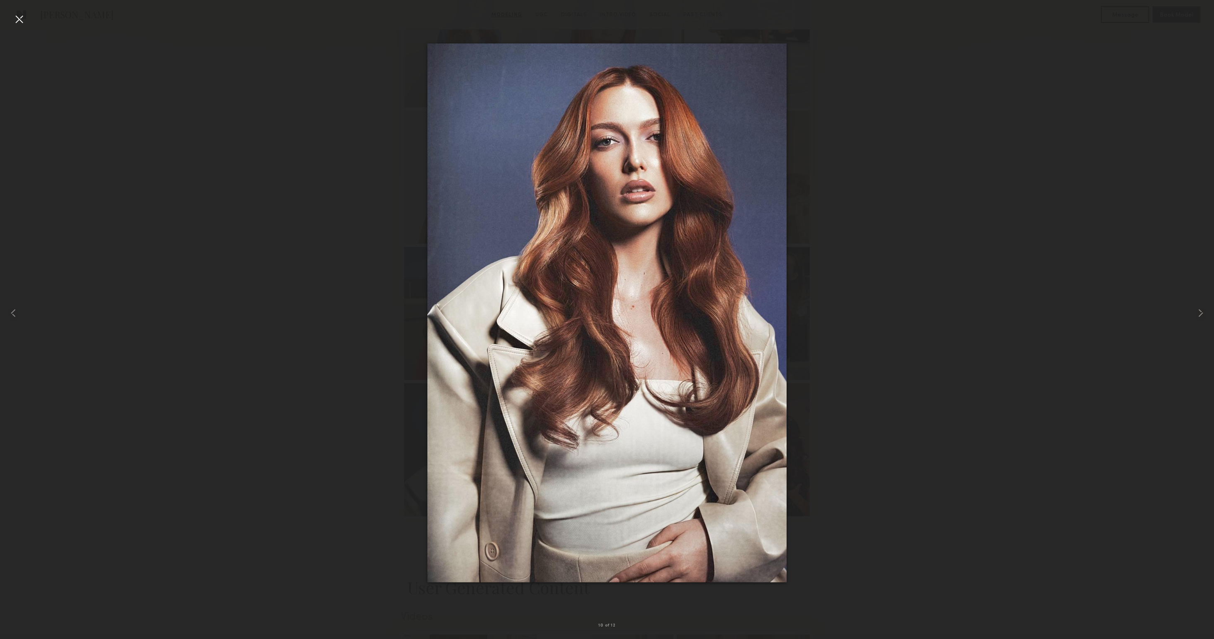
click at [24, 20] on div at bounding box center [18, 18] width 13 height 13
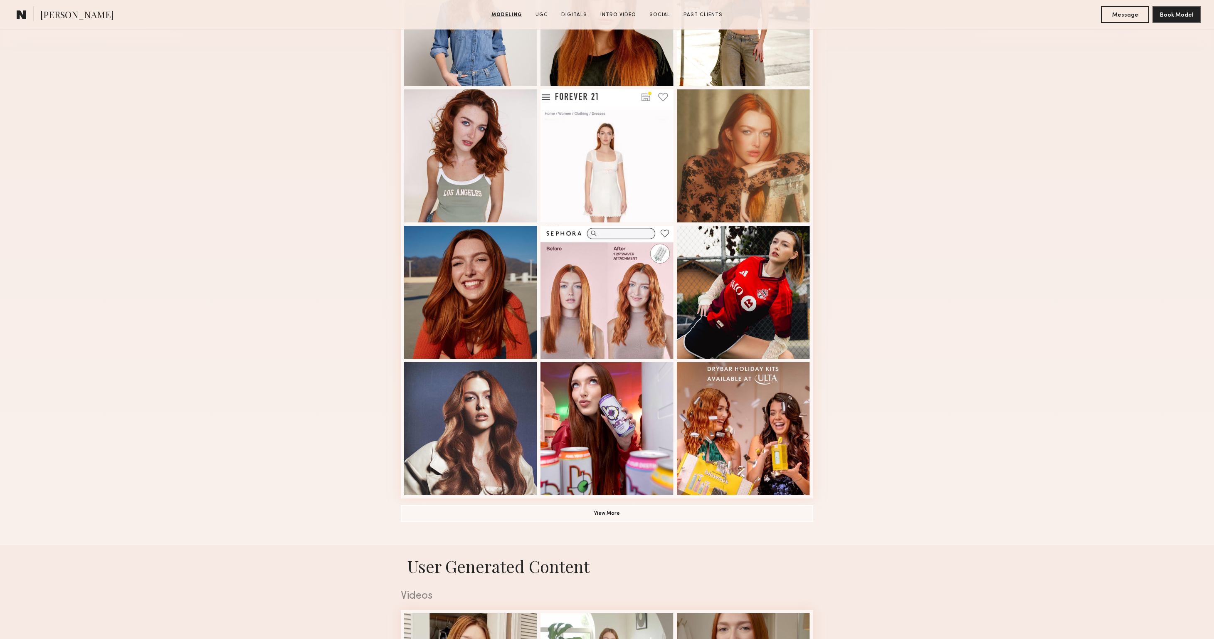
scroll to position [341, 0]
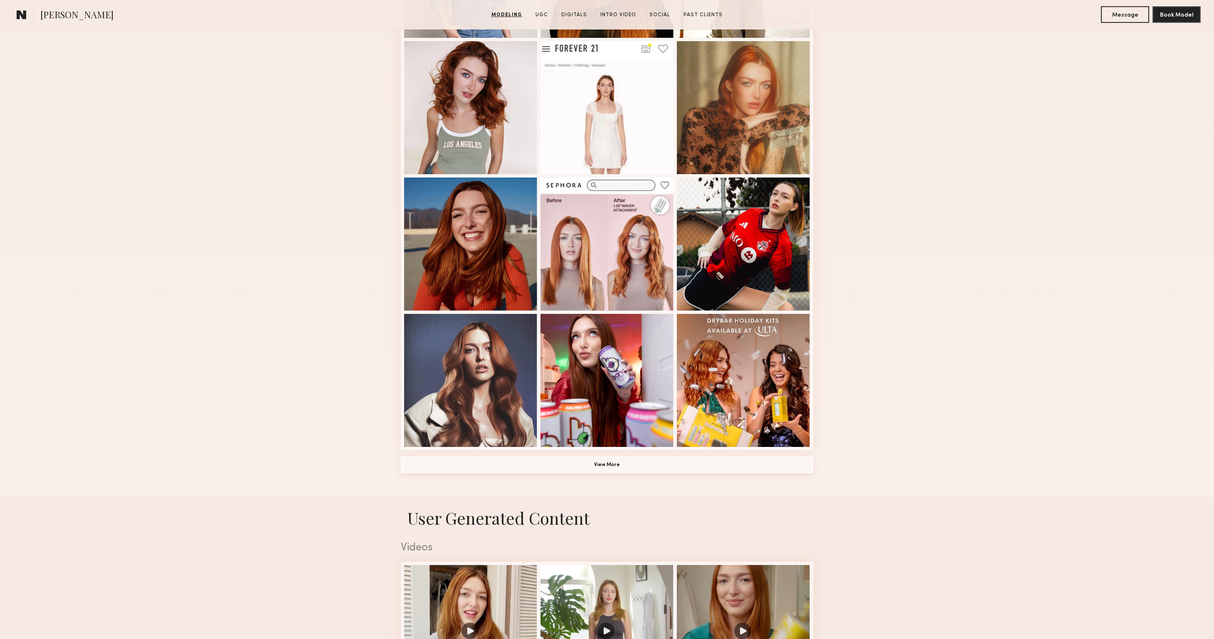
click at [623, 464] on button "View More" at bounding box center [607, 465] width 413 height 17
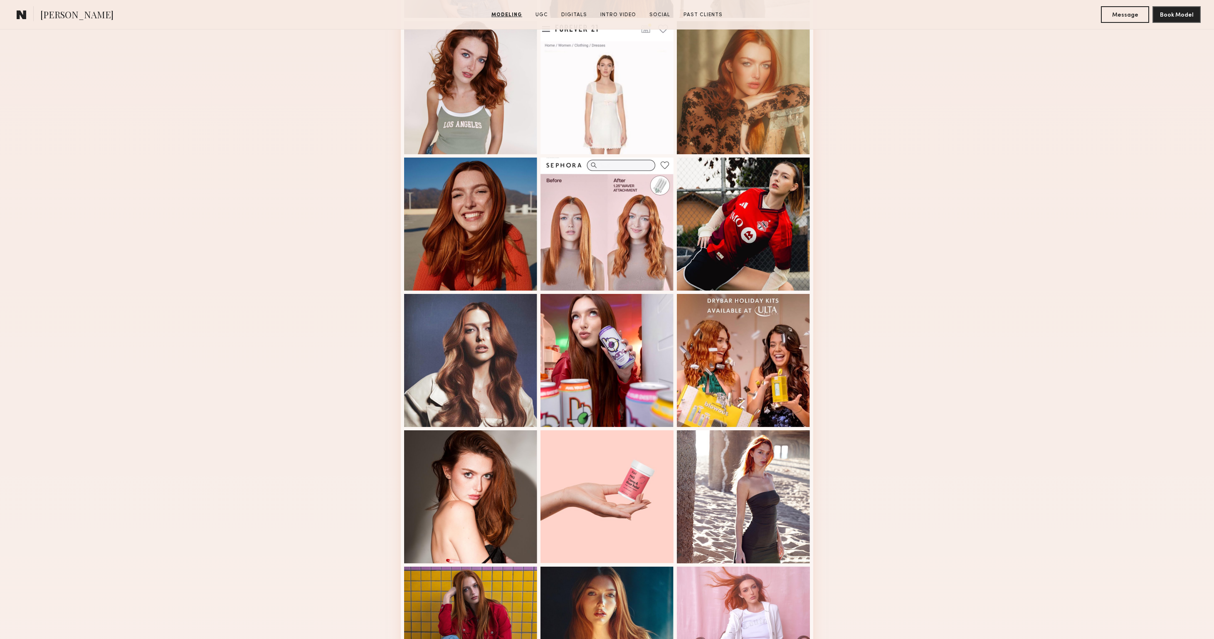
scroll to position [97, 0]
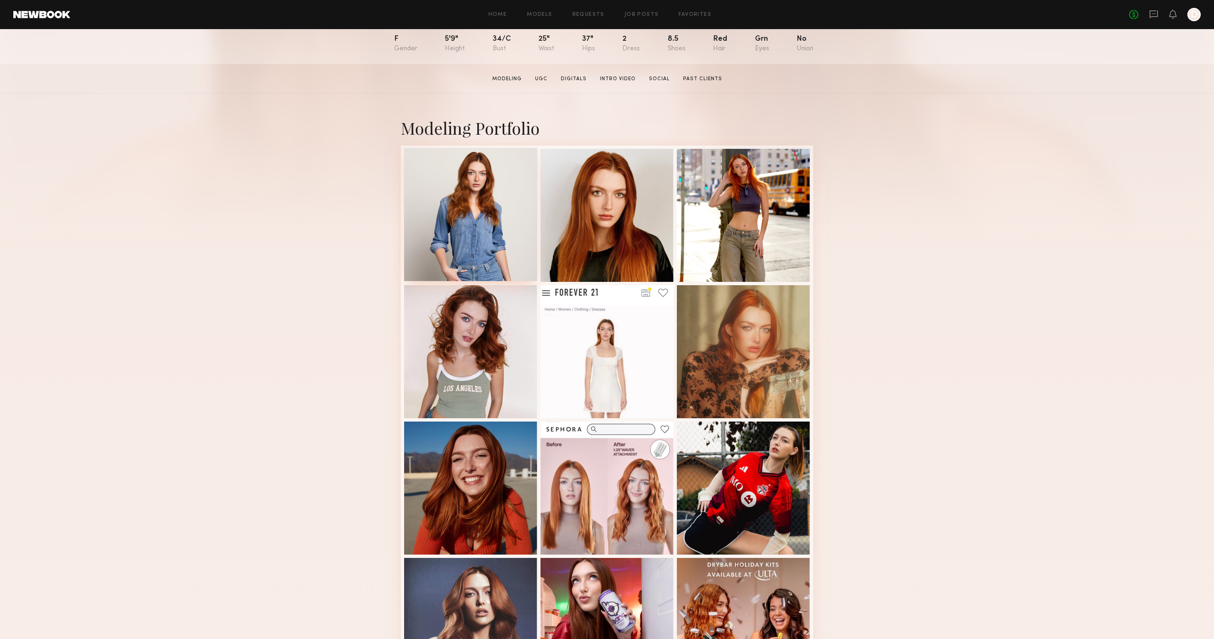
click at [466, 235] on div at bounding box center [470, 214] width 133 height 133
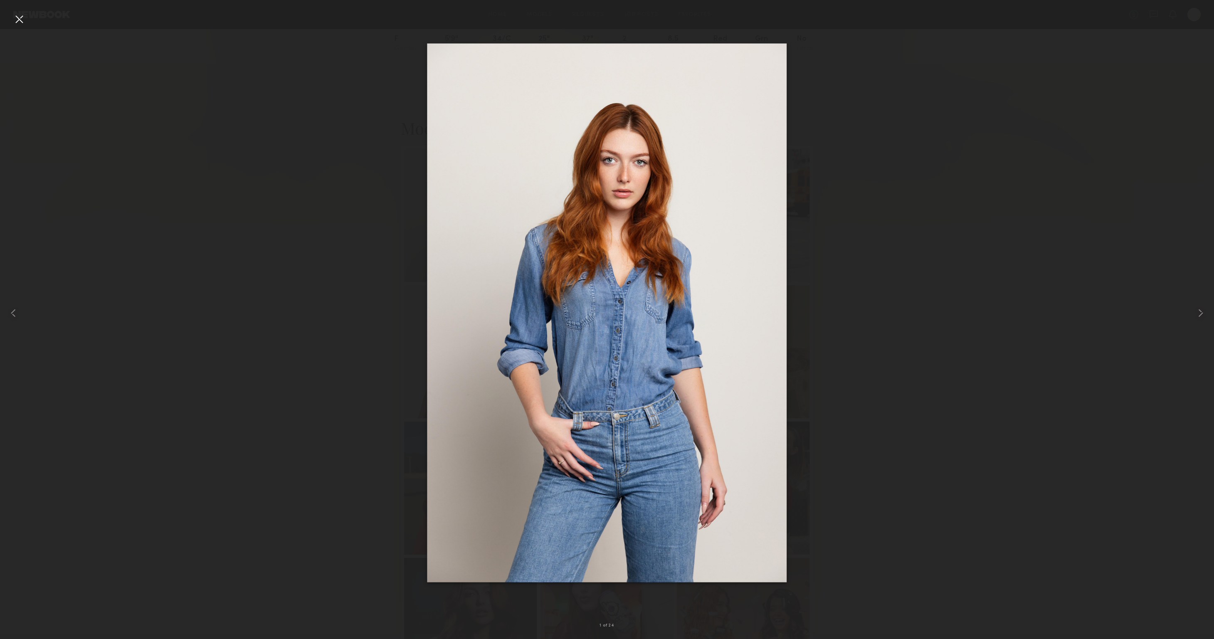
click at [20, 18] on div at bounding box center [18, 18] width 13 height 13
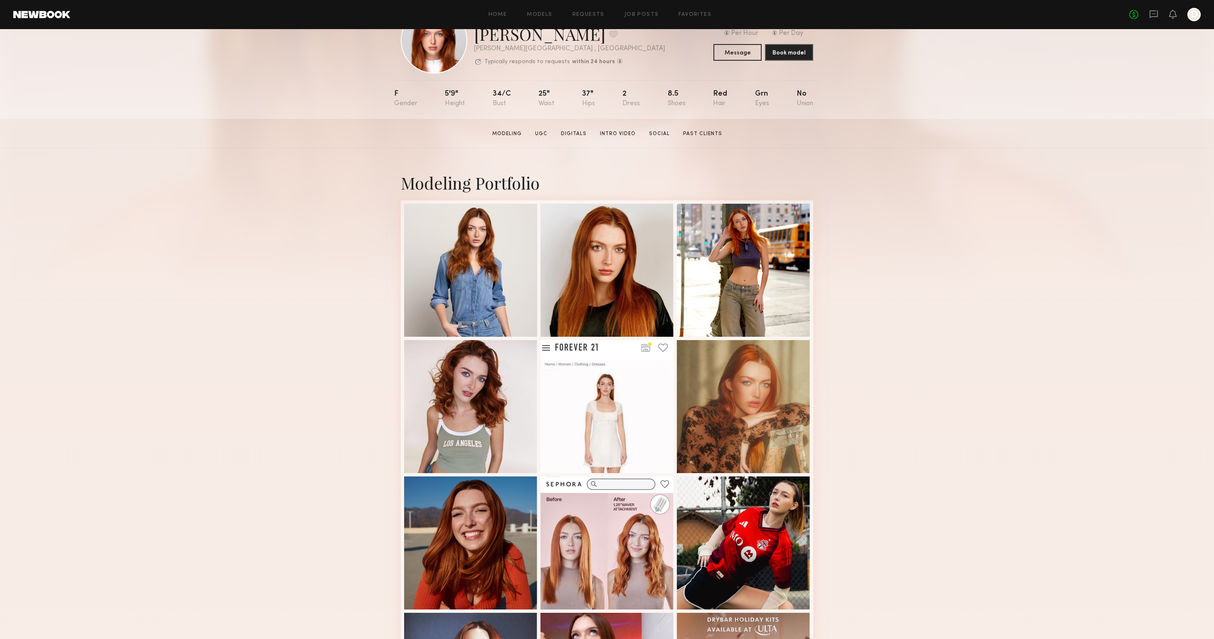
scroll to position [0, 0]
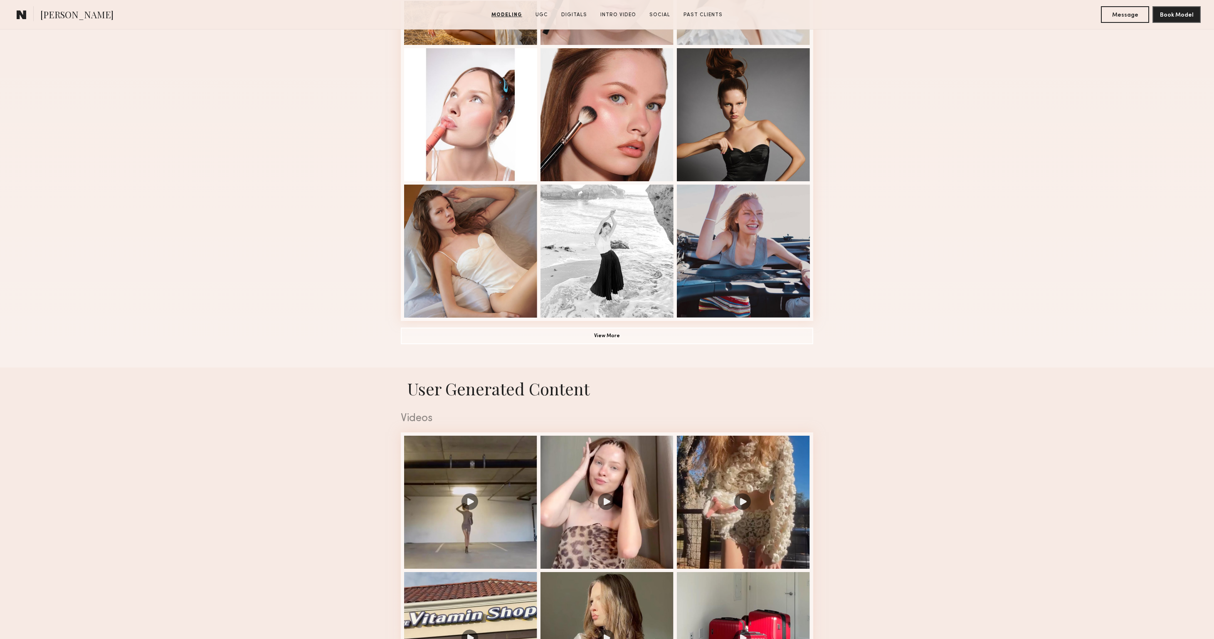
scroll to position [235, 0]
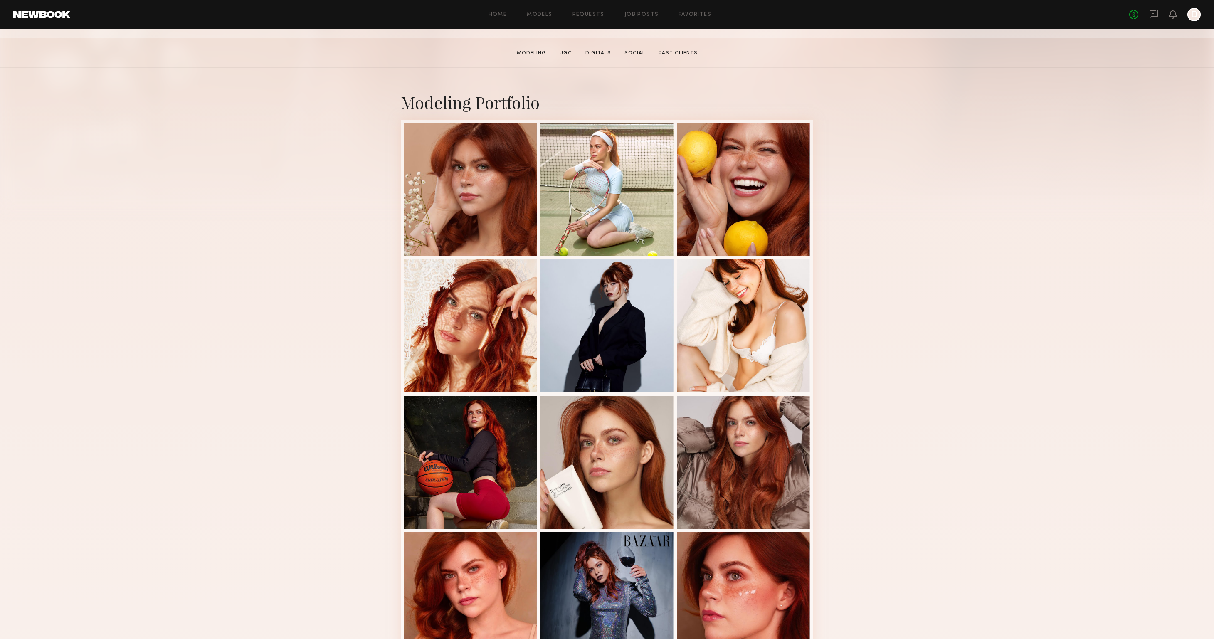
scroll to position [128, 0]
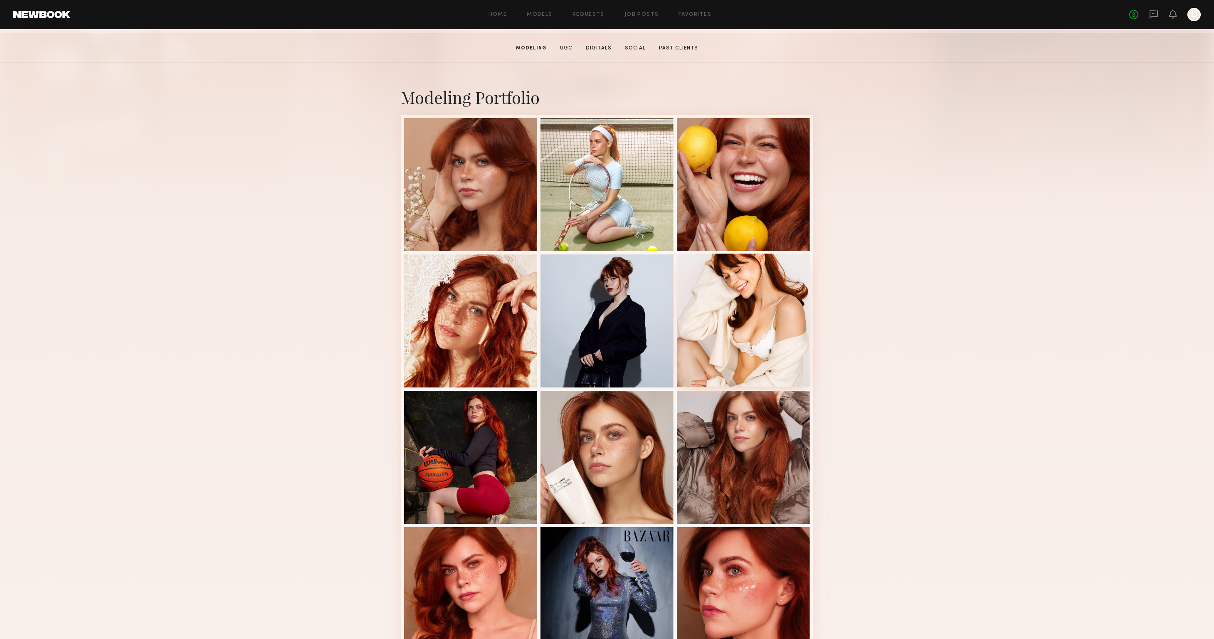
click at [717, 347] on div at bounding box center [743, 320] width 133 height 133
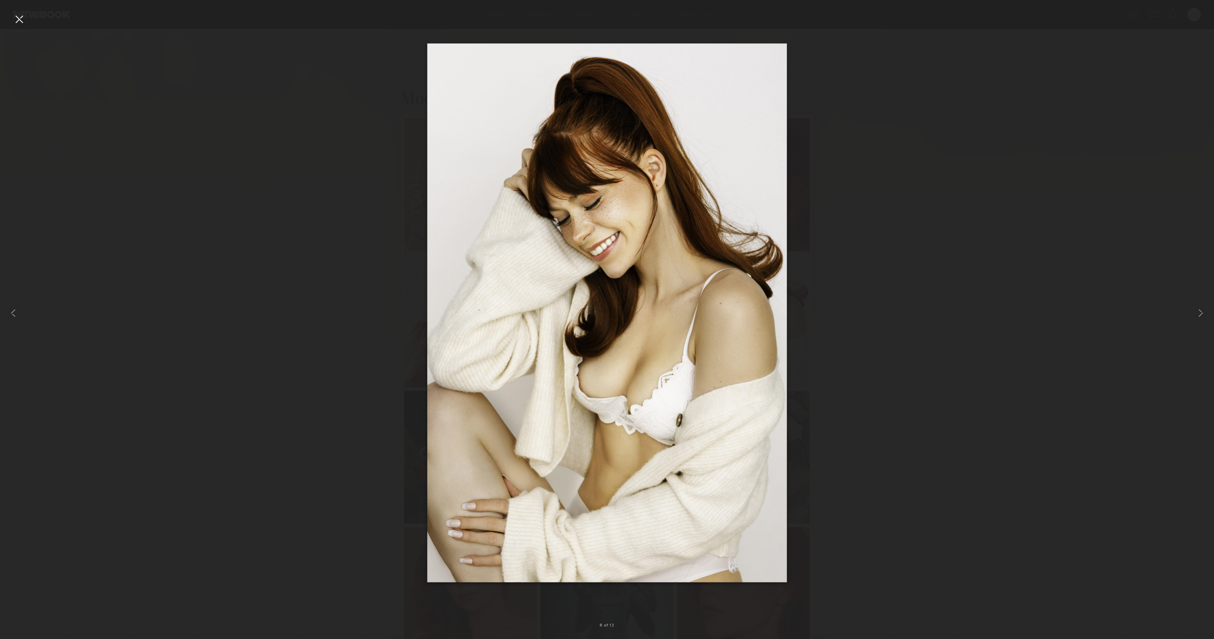
click at [885, 235] on div at bounding box center [607, 312] width 1214 height 599
click at [18, 15] on div at bounding box center [18, 18] width 13 height 13
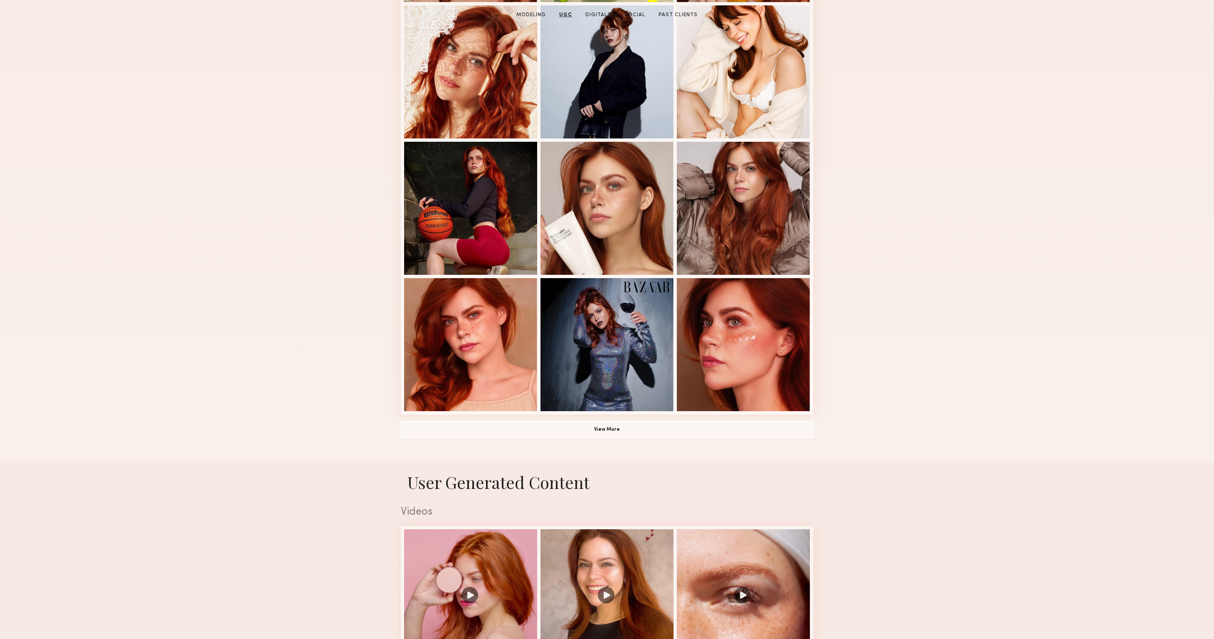
scroll to position [157, 0]
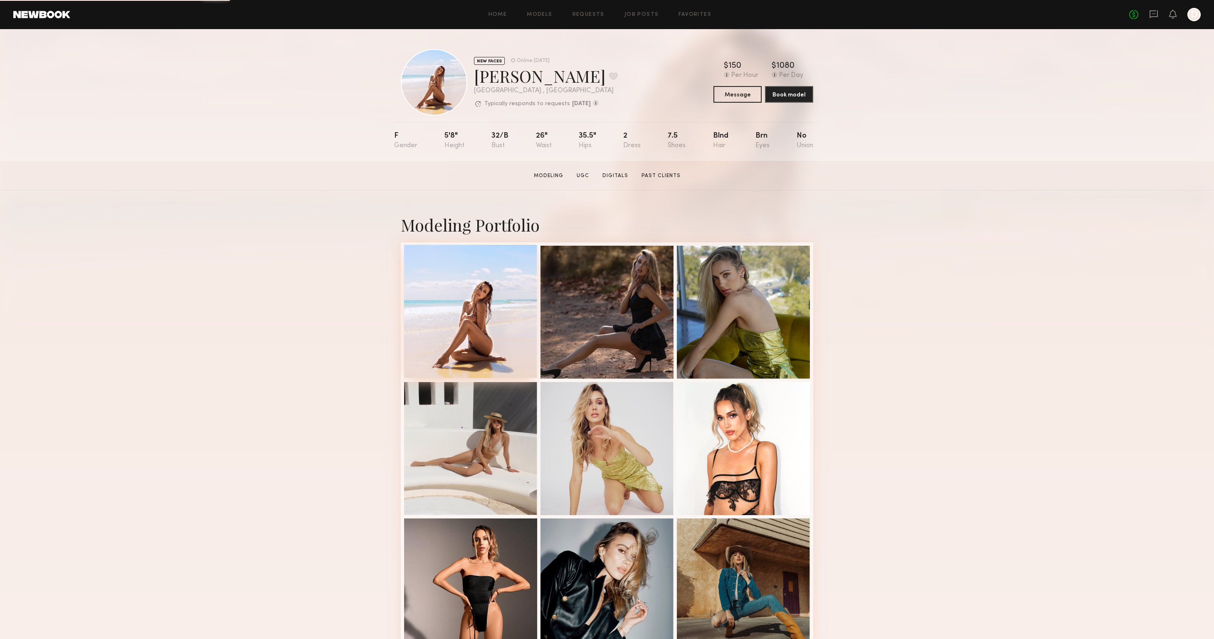
click at [445, 334] on div at bounding box center [470, 311] width 133 height 133
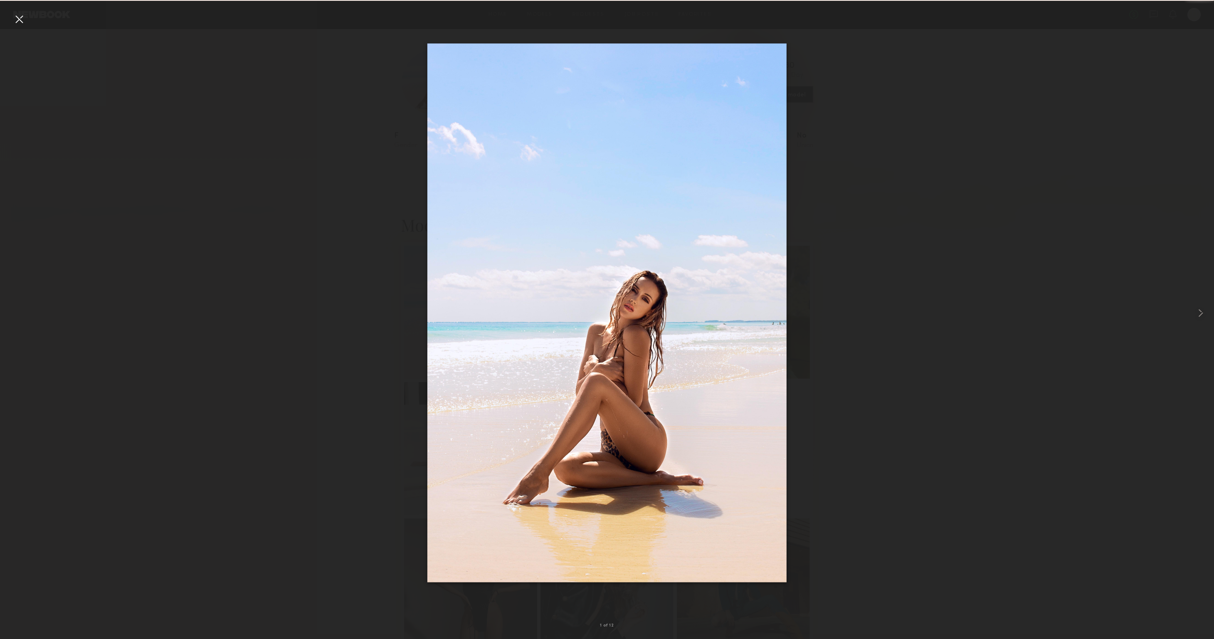
click at [1029, 240] on div at bounding box center [607, 312] width 1214 height 599
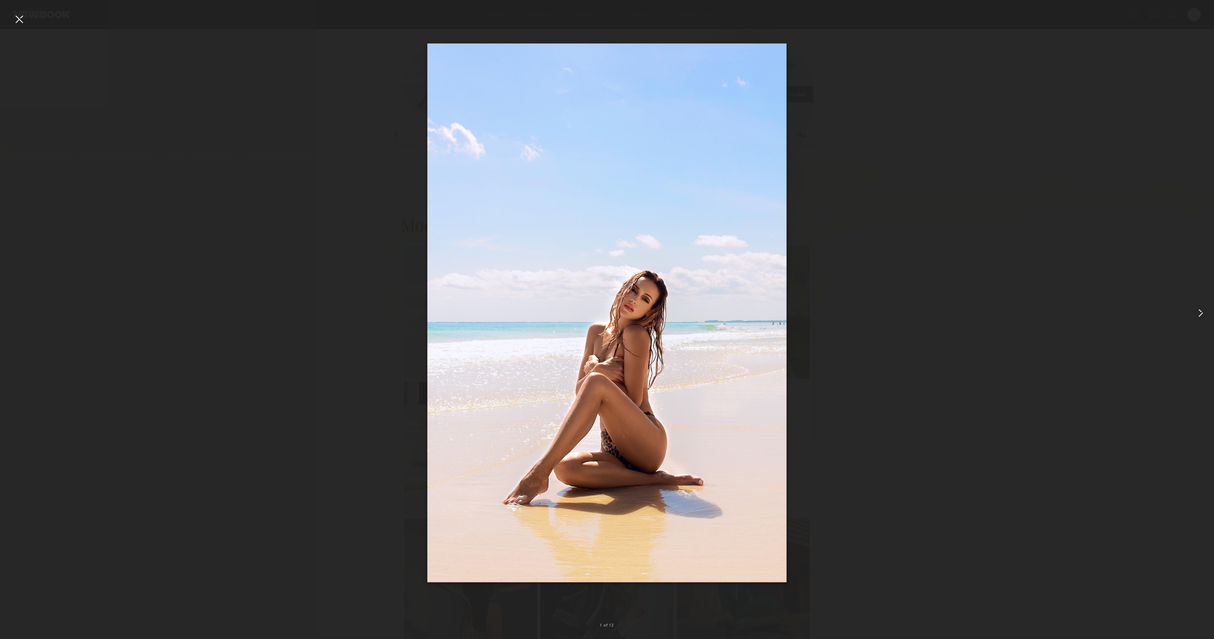
click at [1196, 313] on common-icon at bounding box center [1200, 312] width 13 height 13
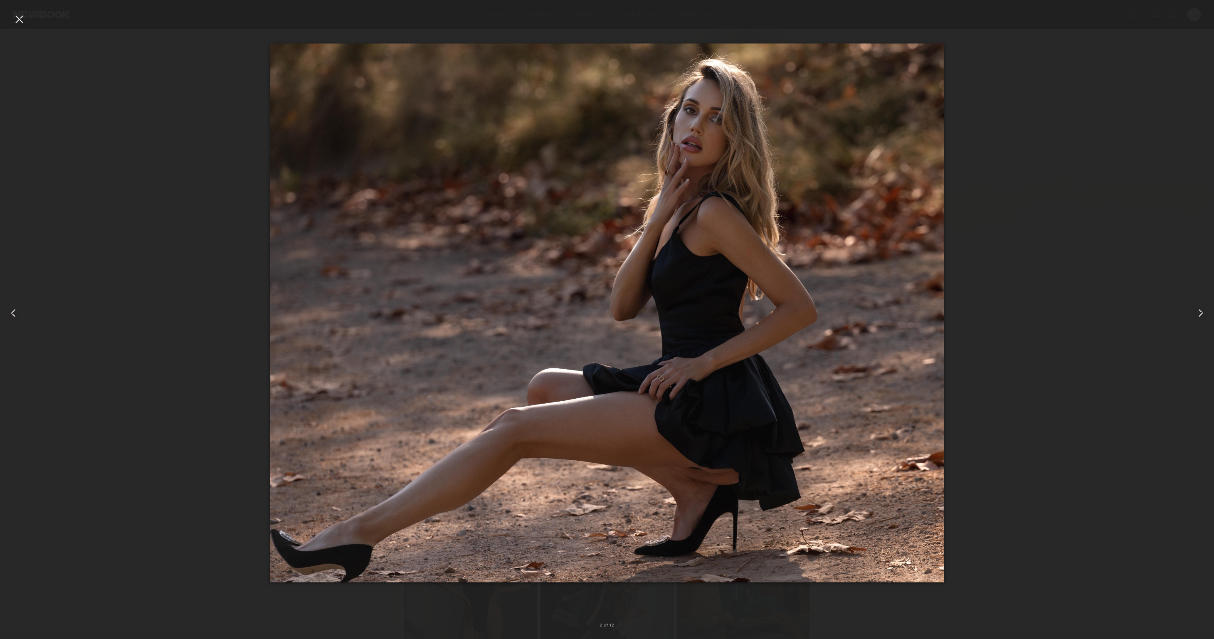
click at [1196, 313] on common-icon at bounding box center [1200, 312] width 13 height 13
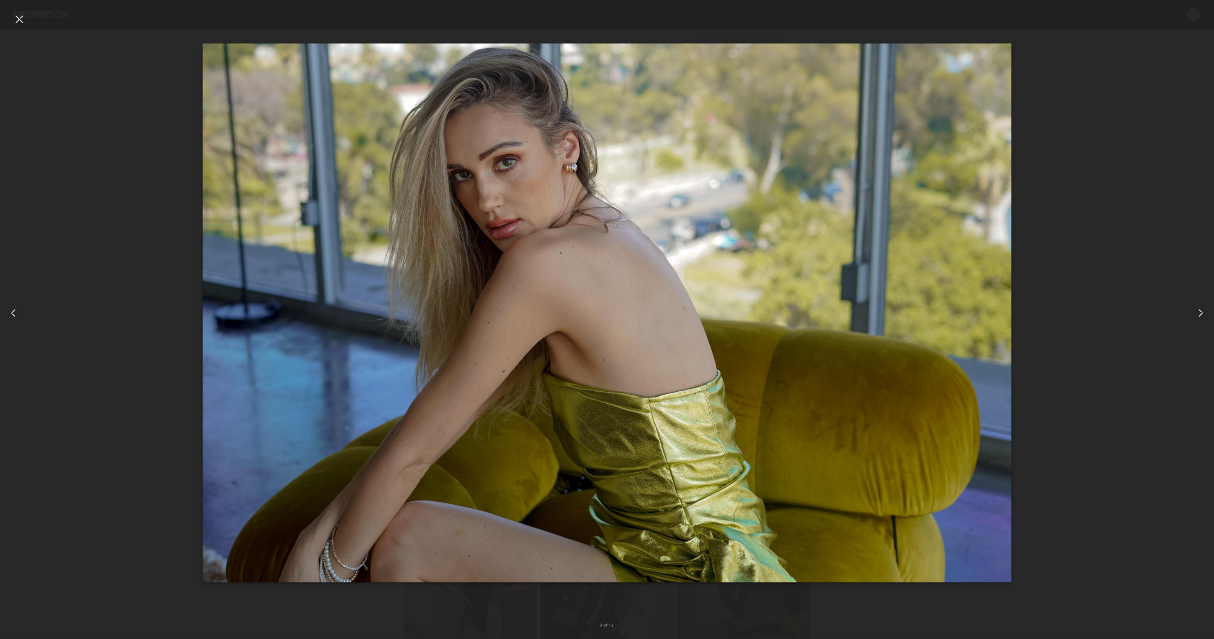
click at [1196, 313] on common-icon at bounding box center [1200, 312] width 13 height 13
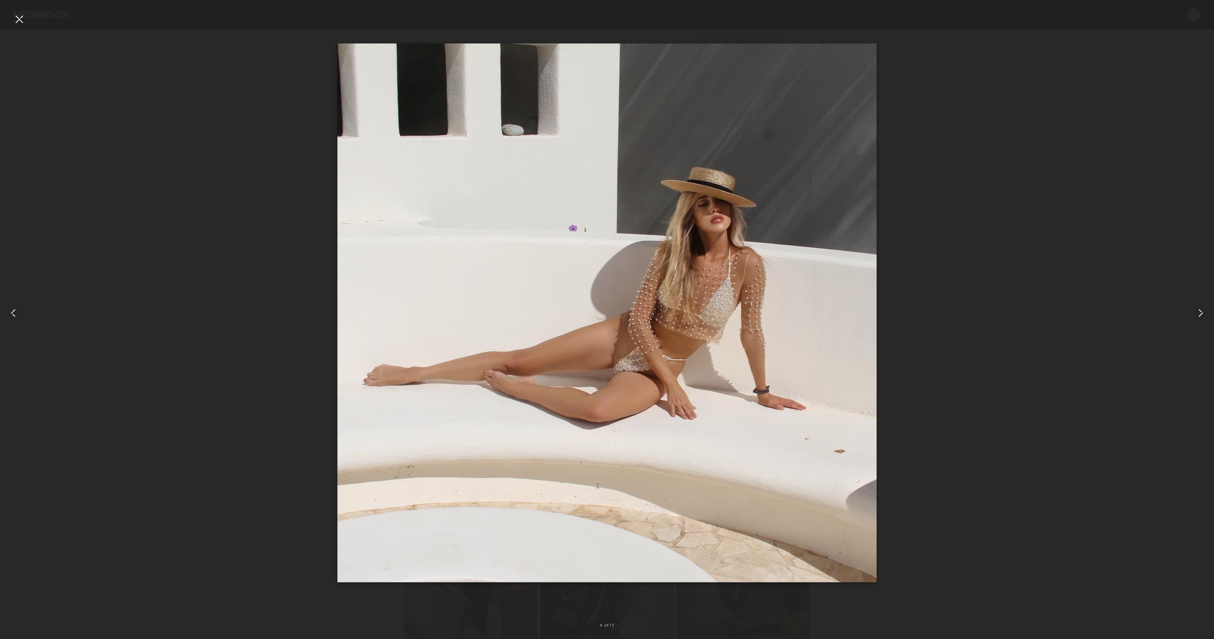
click at [1196, 313] on common-icon at bounding box center [1200, 312] width 13 height 13
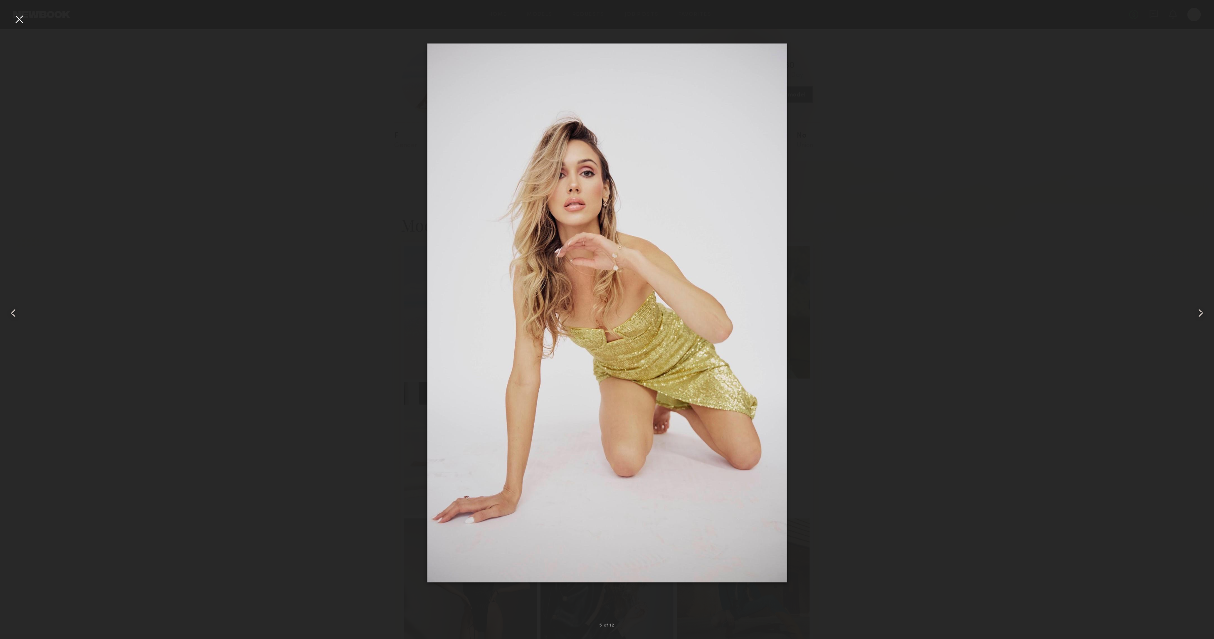
click at [19, 16] on div at bounding box center [18, 18] width 13 height 13
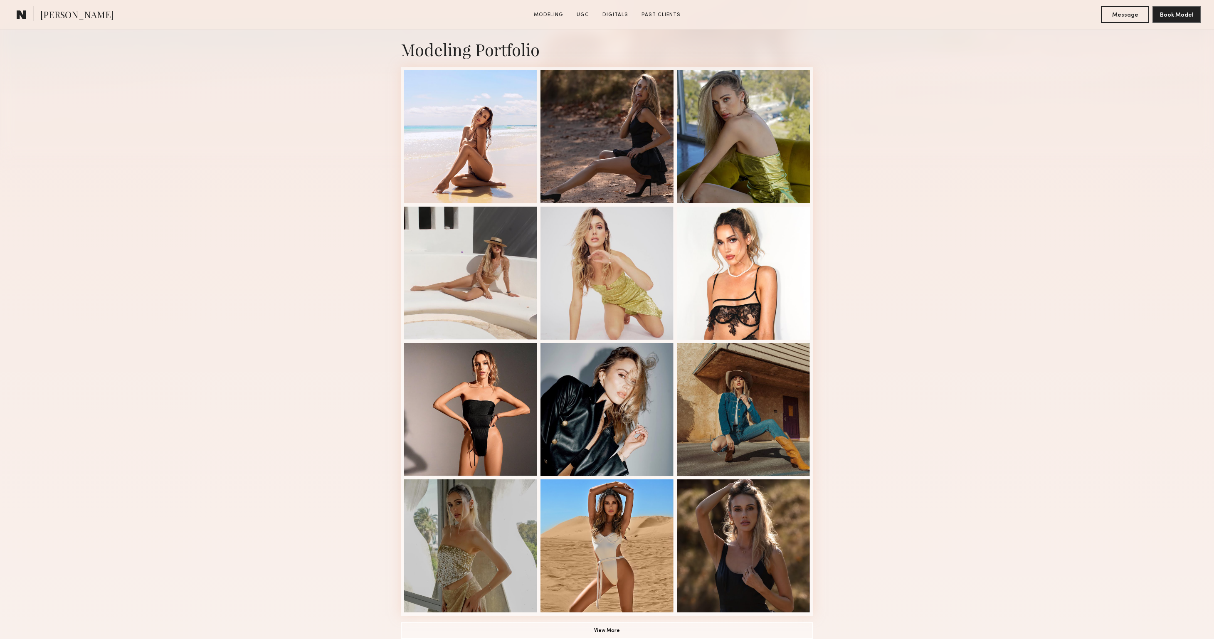
scroll to position [405, 0]
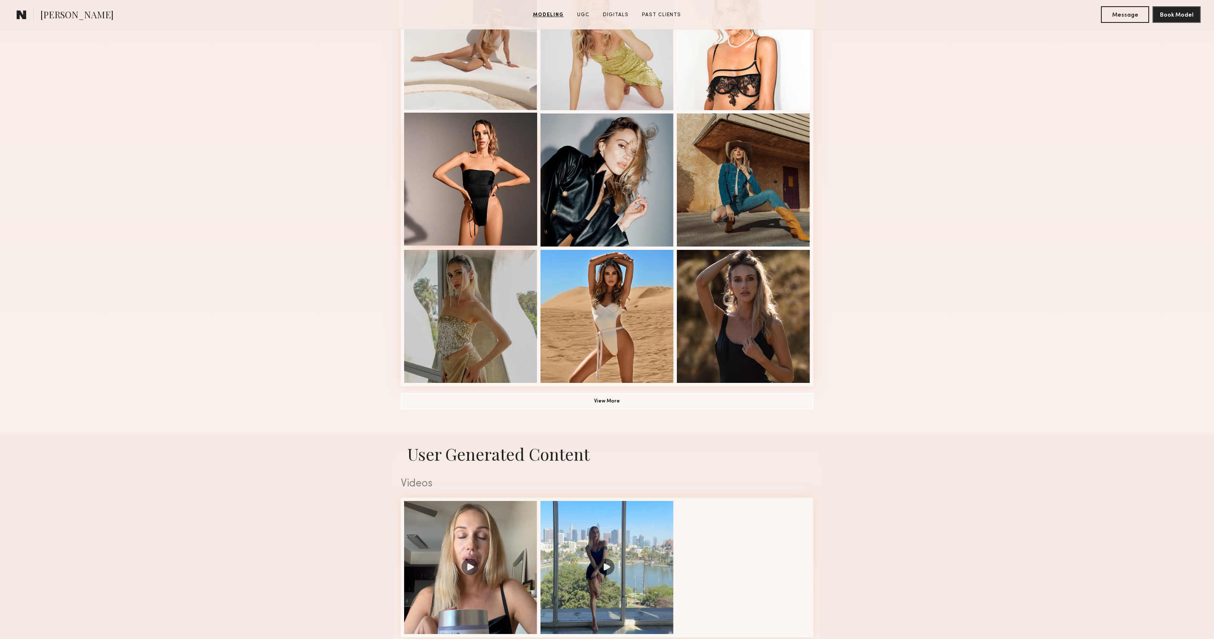
click at [464, 141] on div at bounding box center [470, 179] width 133 height 133
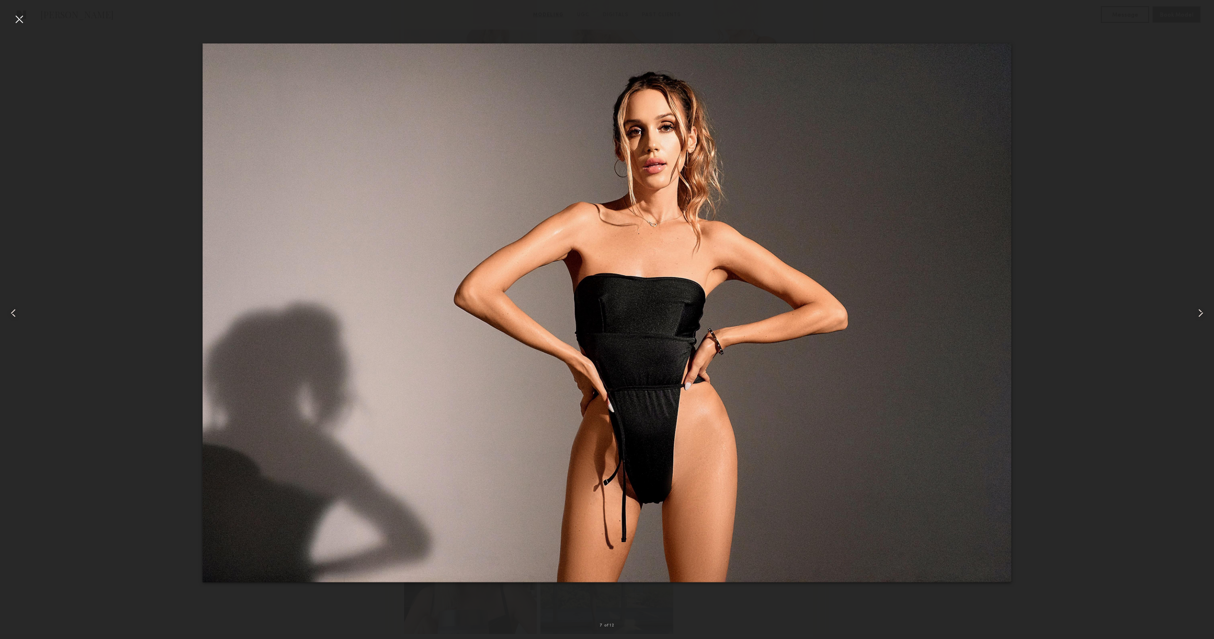
click at [16, 21] on div at bounding box center [18, 18] width 13 height 13
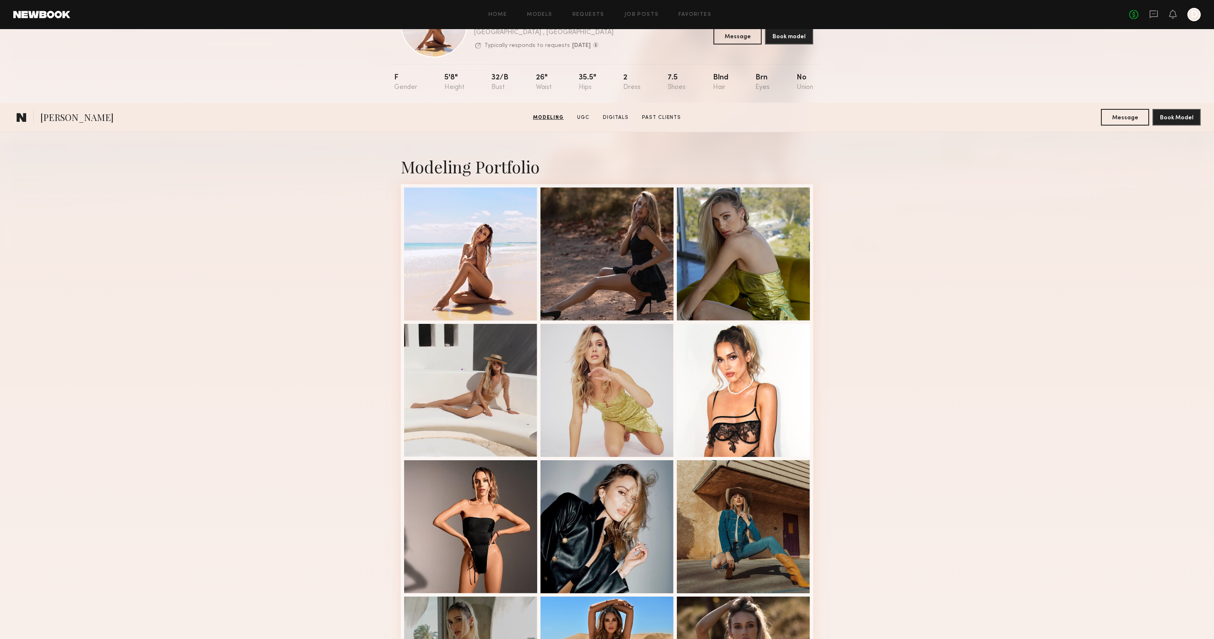
scroll to position [0, 0]
